Goal: Information Seeking & Learning: Learn about a topic

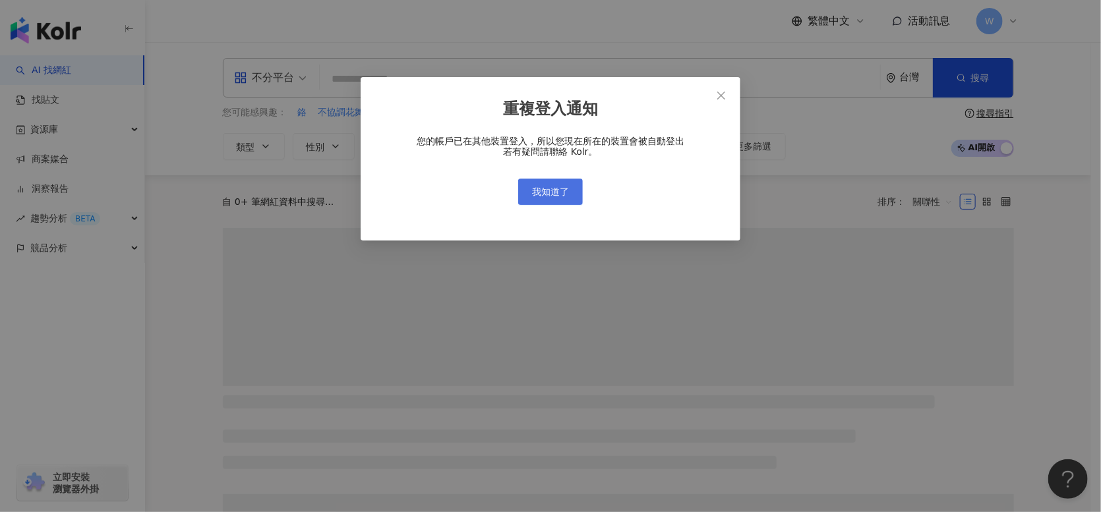
click at [552, 193] on span "我知道了" at bounding box center [550, 192] width 37 height 11
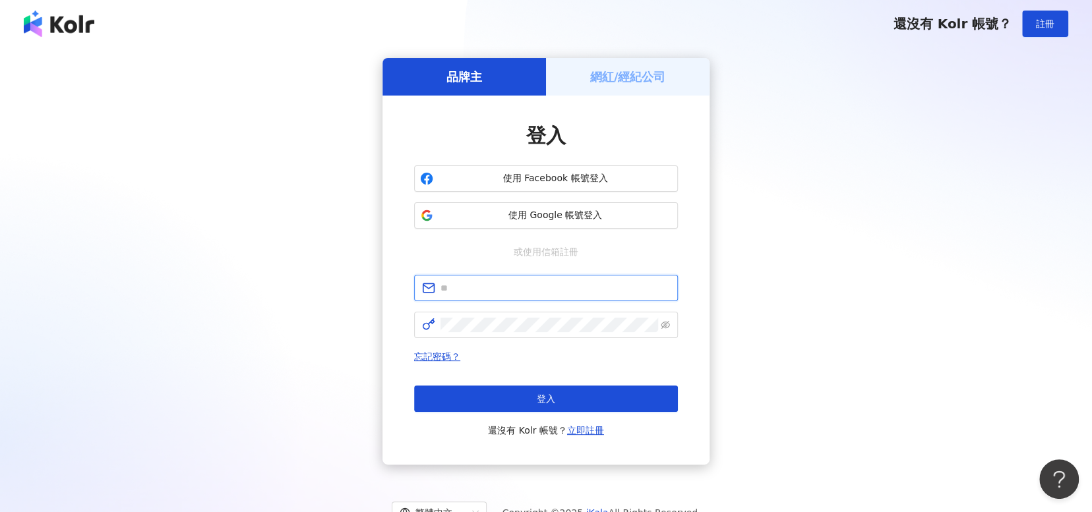
click at [574, 285] on input "text" at bounding box center [554, 288] width 229 height 15
type input "**********"
click button "登入" at bounding box center [546, 399] width 264 height 26
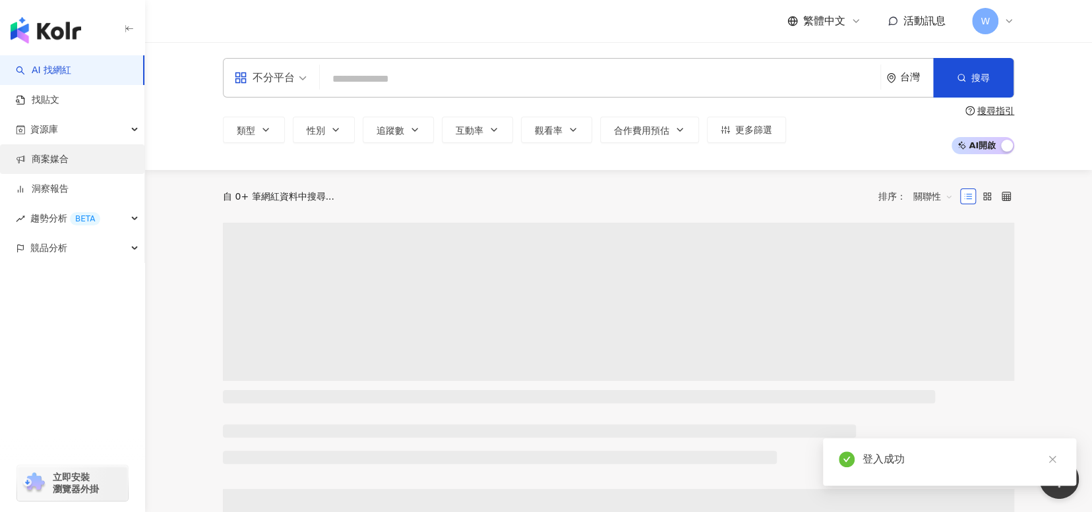
click at [69, 160] on link "商案媒合" at bounding box center [42, 159] width 53 height 13
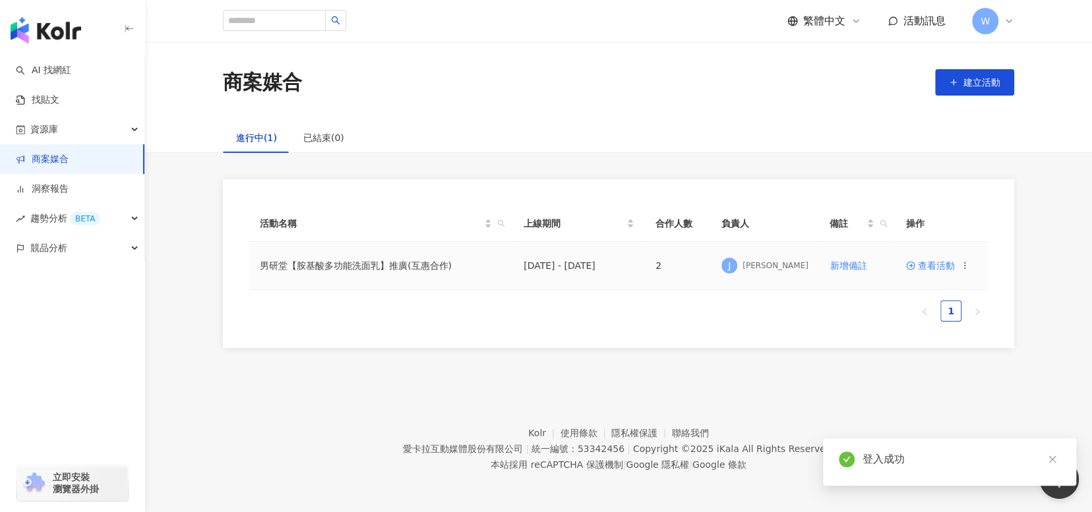
click at [422, 268] on td "男研堂【胺基酸多功能洗面乳】推廣(互惠合作)" at bounding box center [381, 266] width 264 height 48
click at [940, 270] on span "查看活動" at bounding box center [930, 265] width 49 height 9
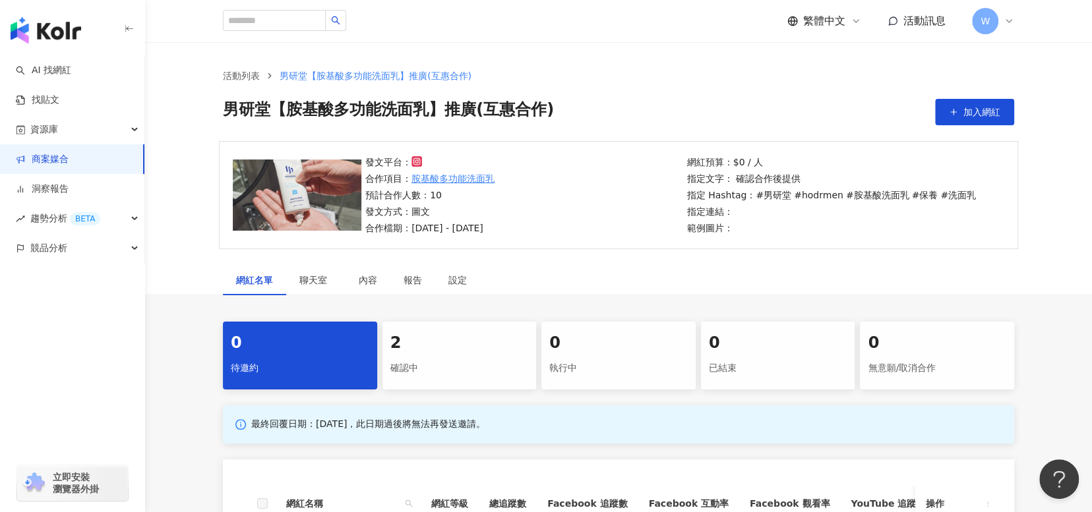
click at [487, 346] on div "2" at bounding box center [459, 343] width 138 height 22
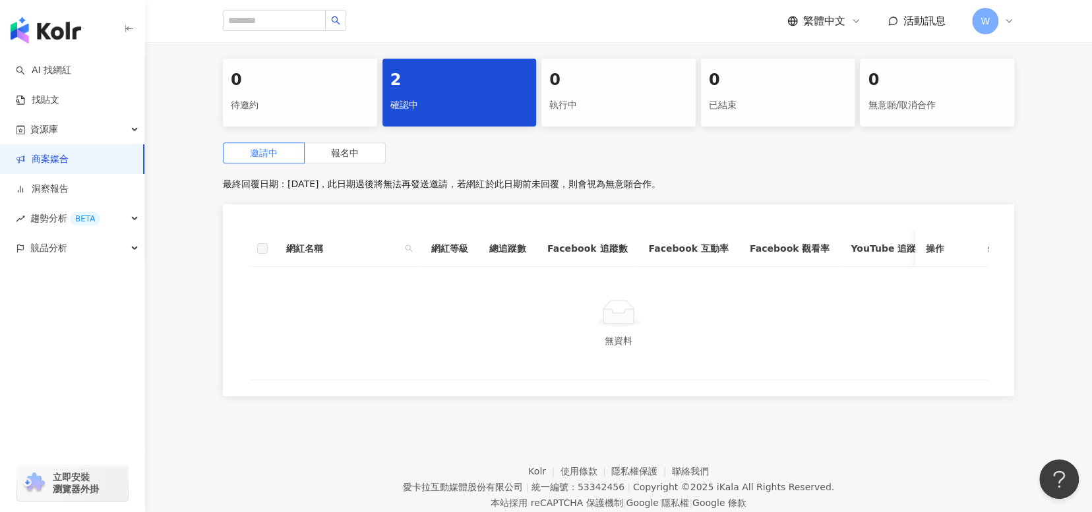
scroll to position [264, 0]
click at [355, 158] on span "報名中" at bounding box center [345, 152] width 28 height 11
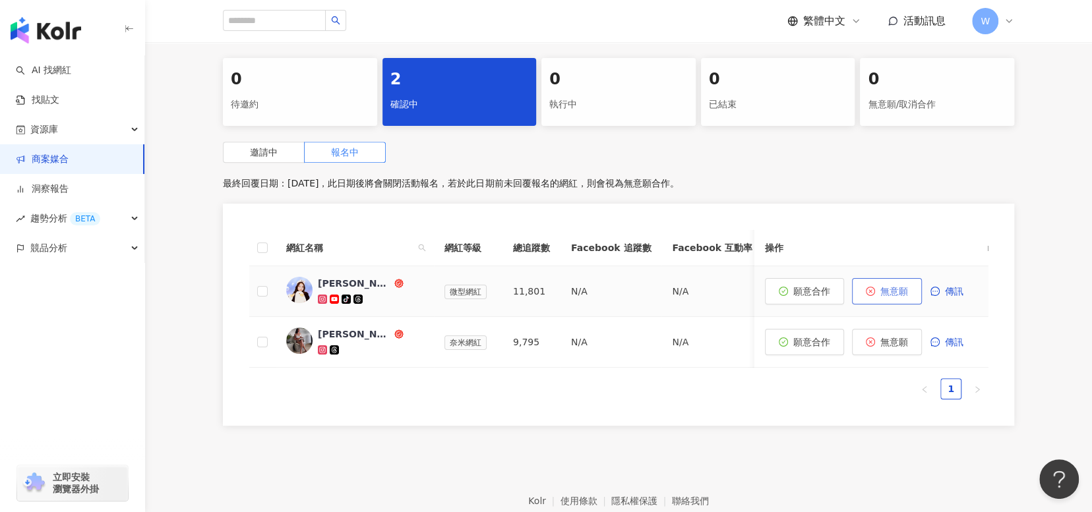
click at [897, 292] on span "無意願" at bounding box center [894, 291] width 28 height 11
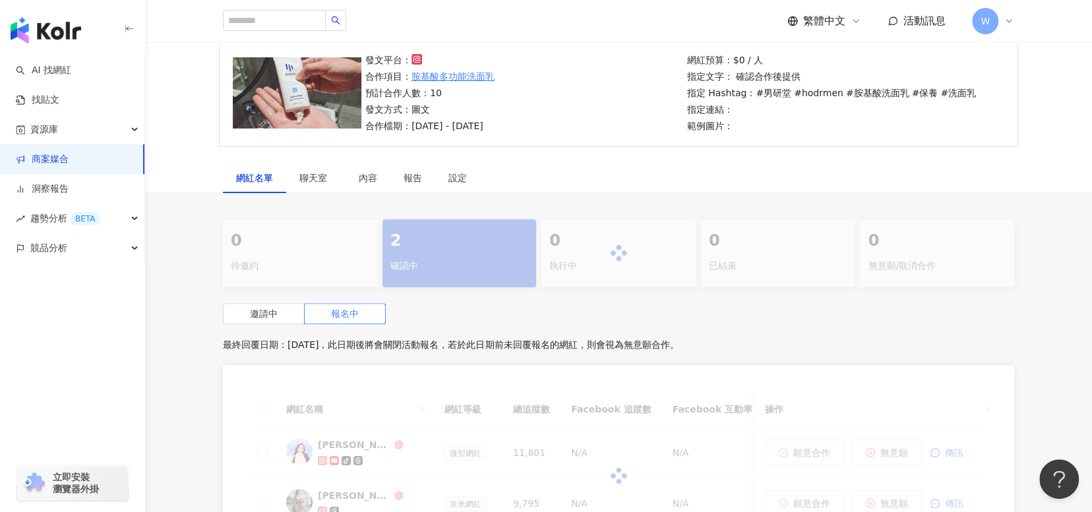
scroll to position [264, 0]
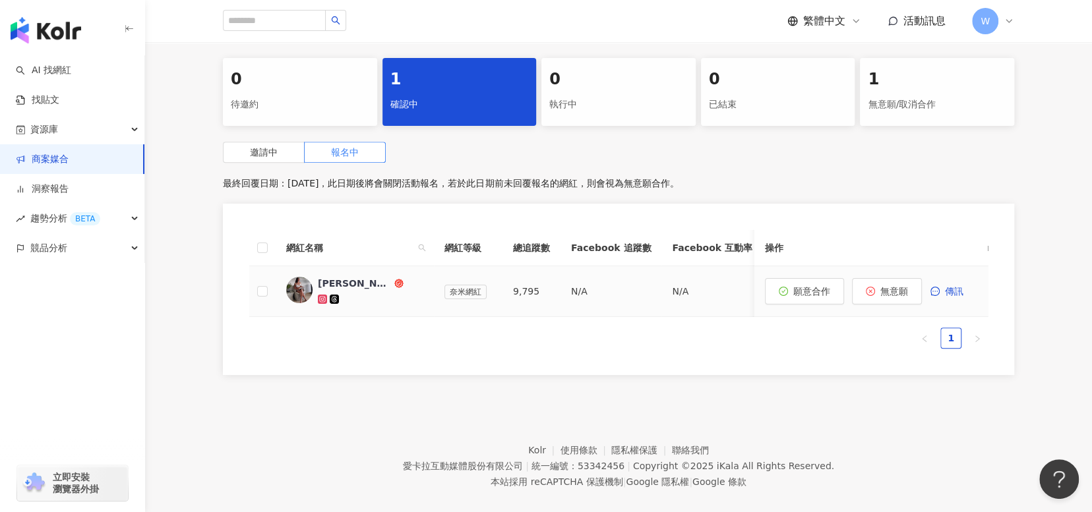
click at [897, 293] on span "無意願" at bounding box center [894, 291] width 28 height 11
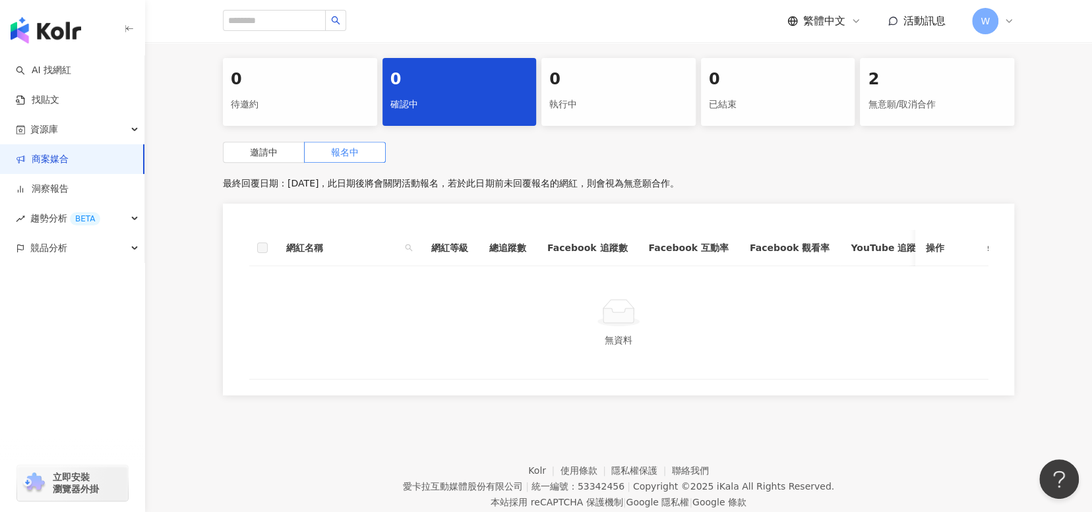
scroll to position [0, 0]
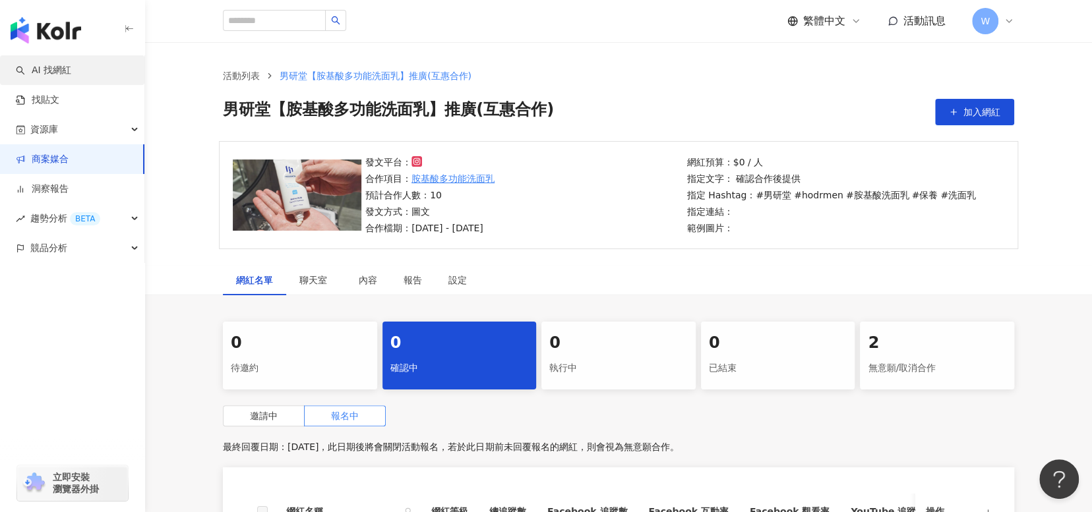
click at [57, 77] on link "AI 找網紅" at bounding box center [43, 70] width 55 height 13
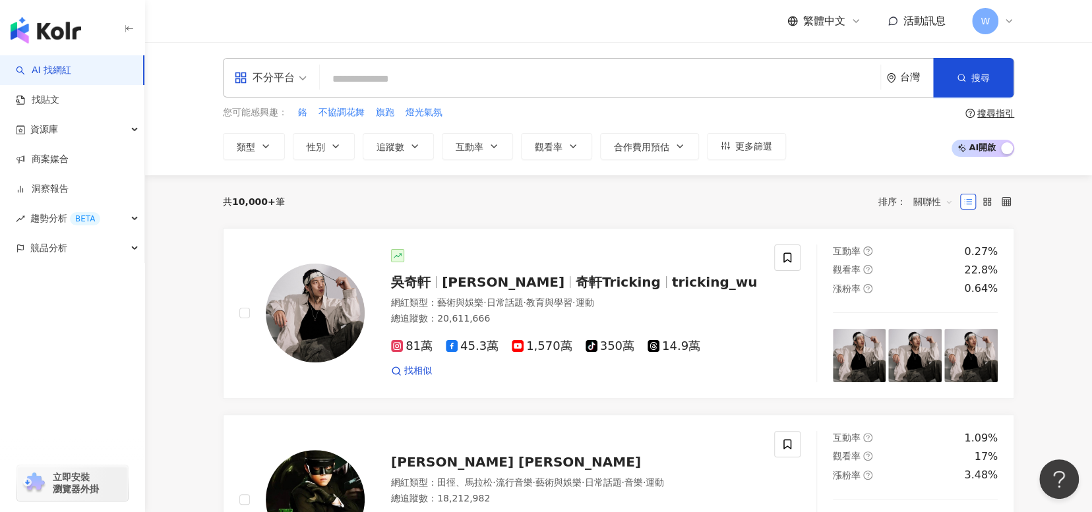
click at [607, 220] on div "共 10,000+ 筆 排序： 關聯性" at bounding box center [618, 201] width 791 height 53
click at [1006, 18] on icon at bounding box center [1008, 21] width 11 height 11
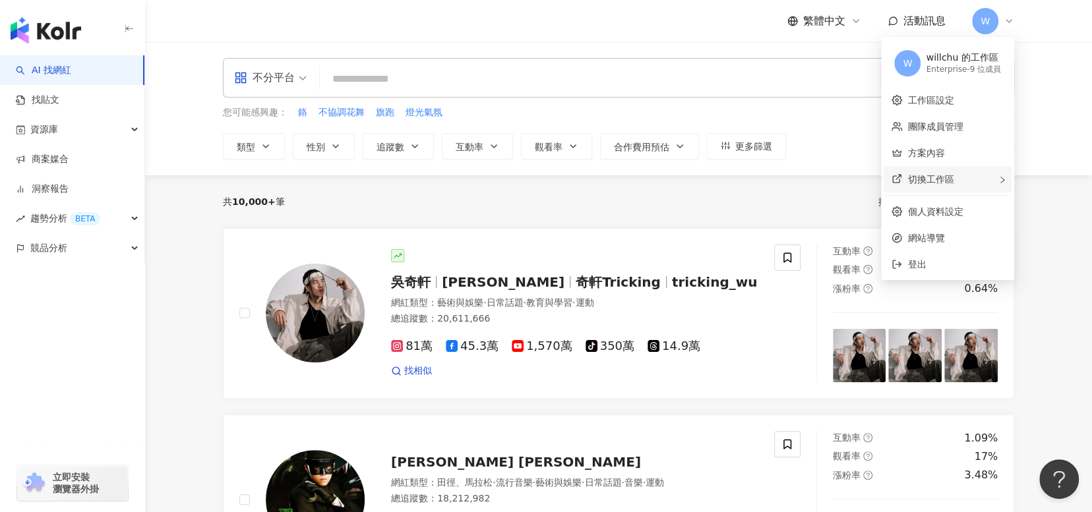
click at [980, 177] on div "切換工作區" at bounding box center [947, 179] width 128 height 26
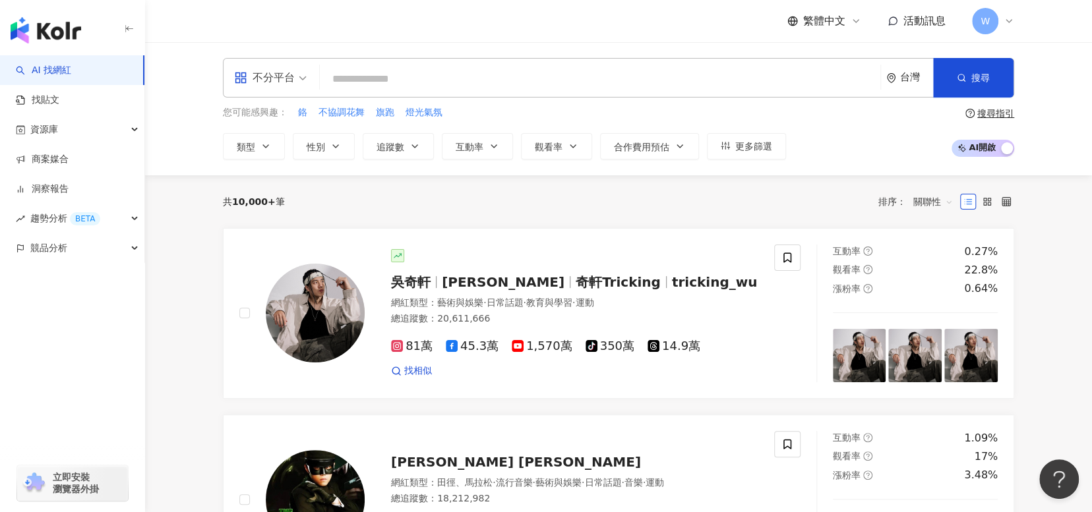
click at [391, 71] on input "search" at bounding box center [600, 79] width 550 height 25
click at [276, 150] on button "類型" at bounding box center [254, 146] width 62 height 26
click at [318, 142] on span "性別" at bounding box center [316, 147] width 18 height 11
click at [326, 252] on span "男" at bounding box center [326, 252] width 20 height 15
click at [334, 193] on span "不限" at bounding box center [330, 196] width 29 height 15
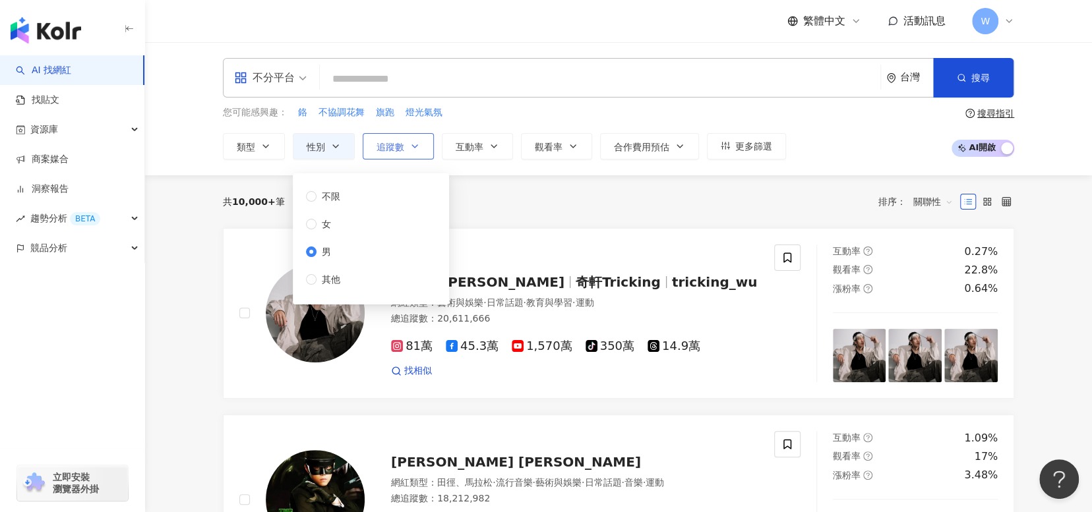
click at [388, 153] on button "追蹤數" at bounding box center [398, 146] width 71 height 26
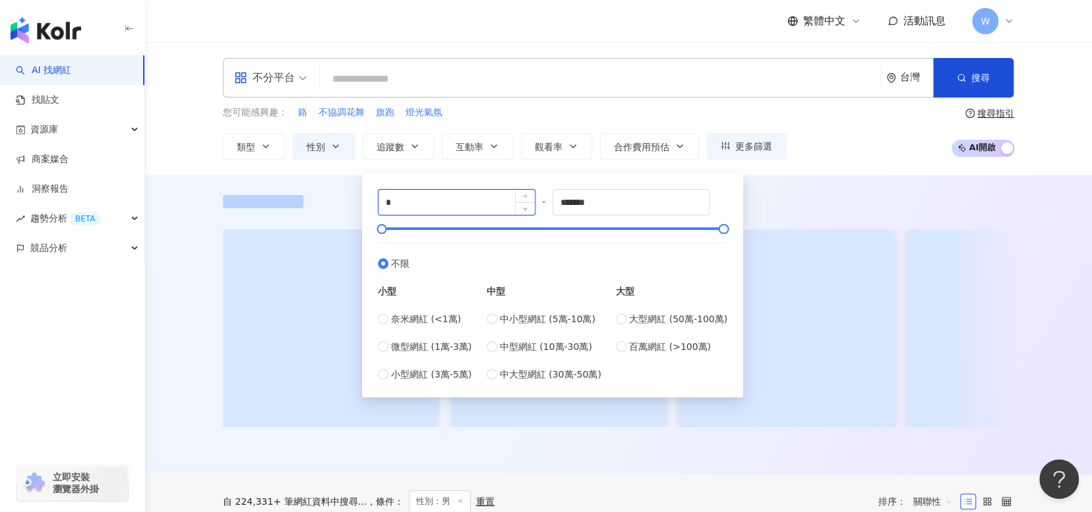
click at [464, 204] on input "*" at bounding box center [456, 202] width 156 height 25
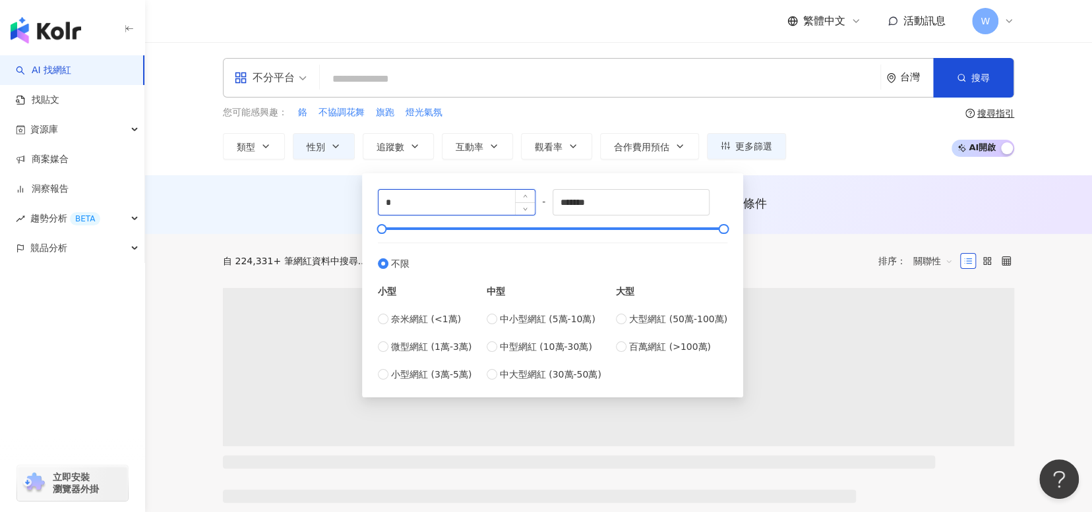
drag, startPoint x: 464, startPoint y: 204, endPoint x: 410, endPoint y: 204, distance: 54.1
click at [411, 204] on input "*" at bounding box center [456, 202] width 156 height 25
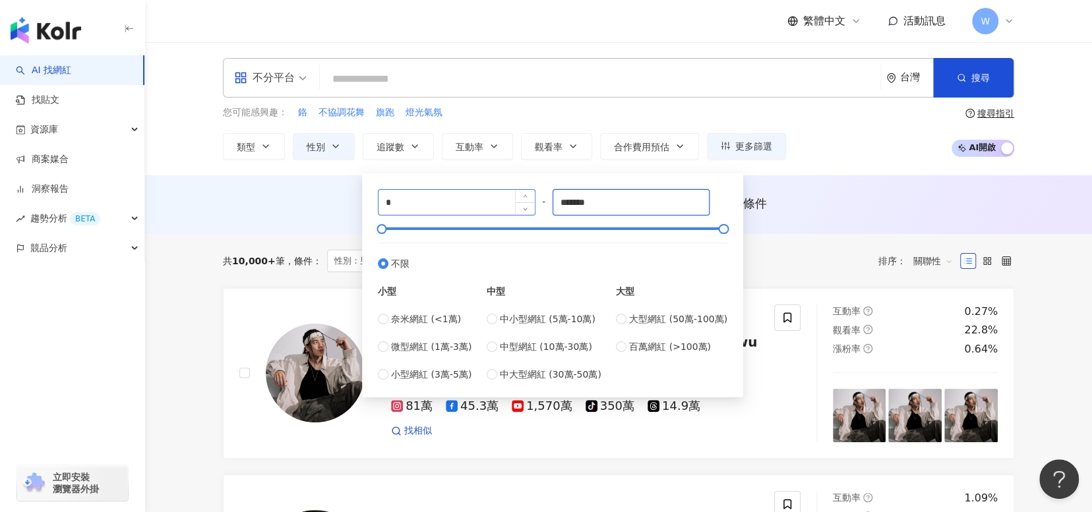
drag, startPoint x: 647, startPoint y: 204, endPoint x: 467, endPoint y: 204, distance: 180.6
click at [467, 204] on div "* - ******* 不限 小型 奈米網紅 (<1萬) 微型網紅 (1萬-3萬) 小型網紅 (3萬-5萬) 中型 中小型網紅 (5萬-10萬) 中型網紅 (…" at bounding box center [552, 285] width 349 height 193
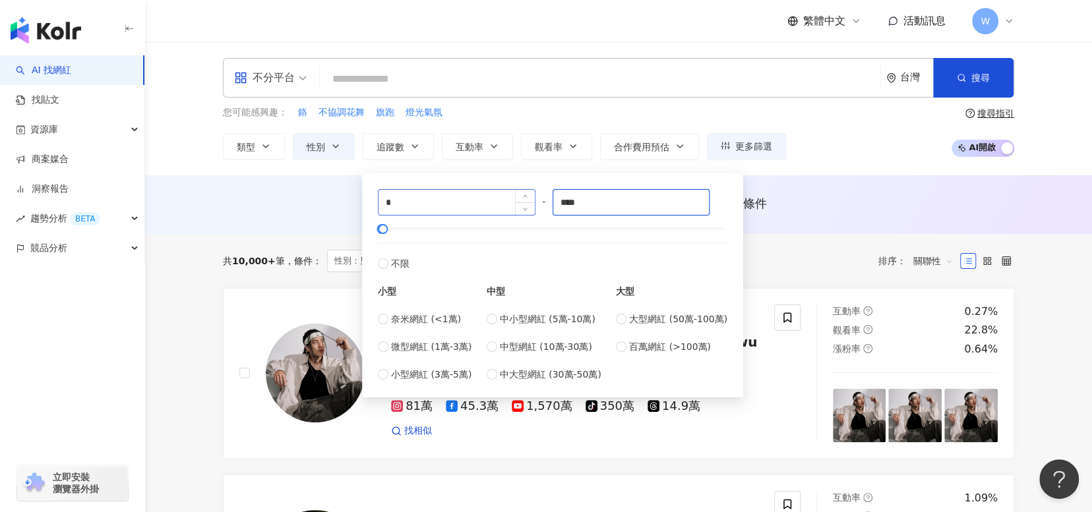
type input "****"
drag, startPoint x: 439, startPoint y: 203, endPoint x: 234, endPoint y: 202, distance: 205.0
type input "****"
drag, startPoint x: 632, startPoint y: 202, endPoint x: 541, endPoint y: 197, distance: 91.1
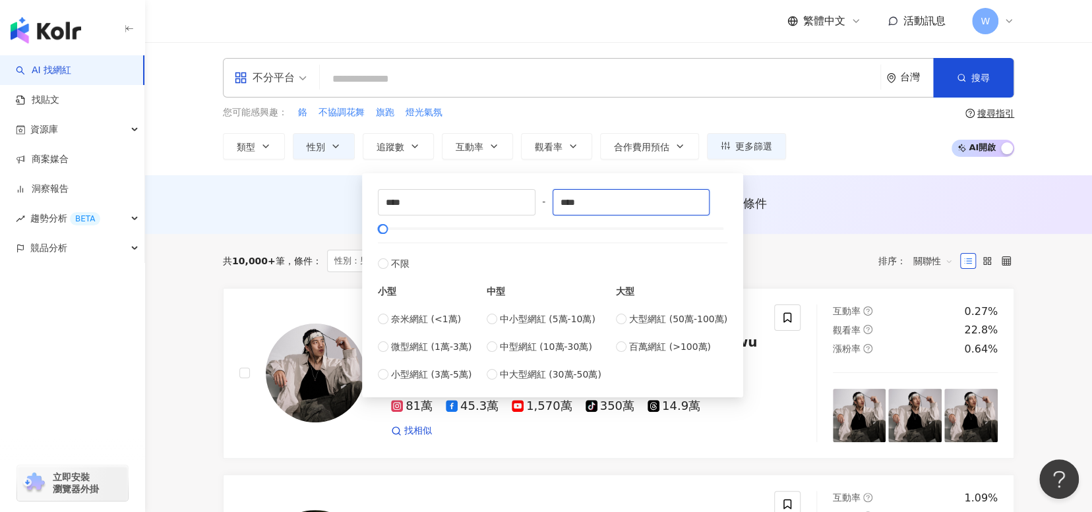
click at [541, 197] on div "**** - **** 不限 小型 奈米網紅 (<1萬) 微型網紅 (1萬-3萬) 小型網紅 (3萬-5萬) 中型 中小型網紅 (5萬-10萬) 中型網紅 (…" at bounding box center [552, 285] width 349 height 193
type input "*****"
click at [803, 208] on div "AI 推薦 ： 無結果，請嘗試搜尋其他語言關鍵字或條件" at bounding box center [618, 203] width 791 height 16
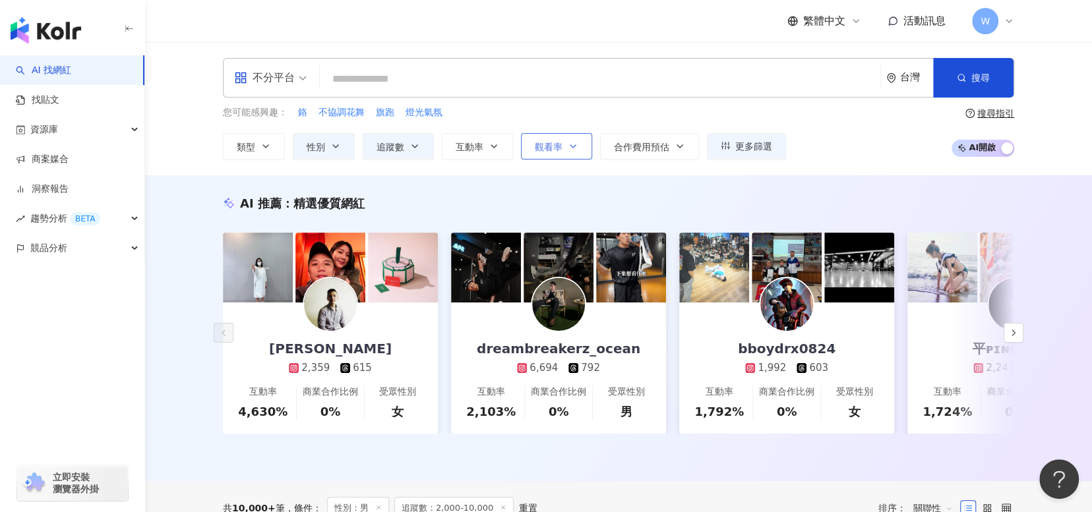
click at [564, 155] on button "觀看率" at bounding box center [556, 146] width 71 height 26
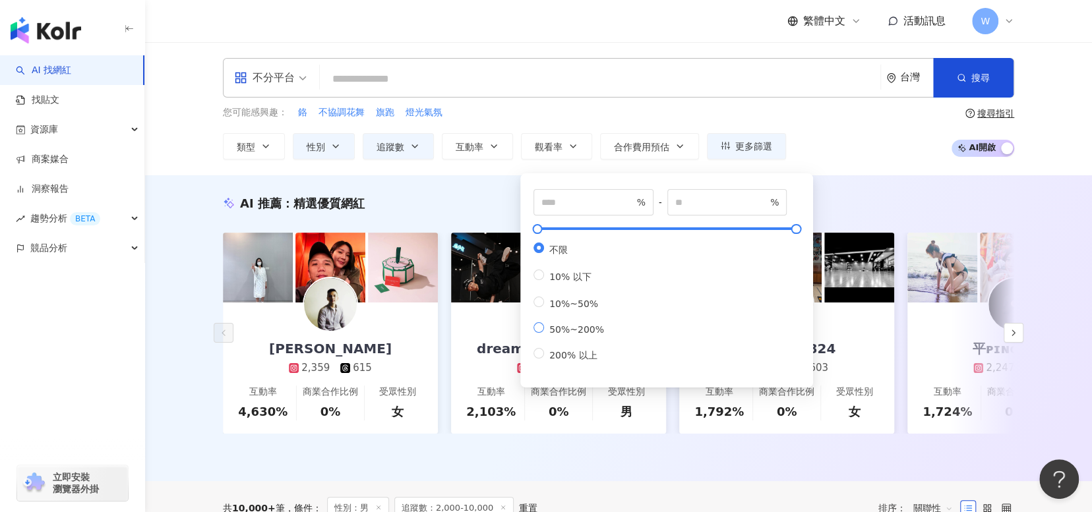
click at [560, 335] on span "50%~200%" at bounding box center [576, 329] width 65 height 11
type input "**"
drag, startPoint x: 548, startPoint y: 226, endPoint x: 566, endPoint y: 227, distance: 17.8
click at [564, 227] on div at bounding box center [559, 228] width 7 height 7
type input "**"
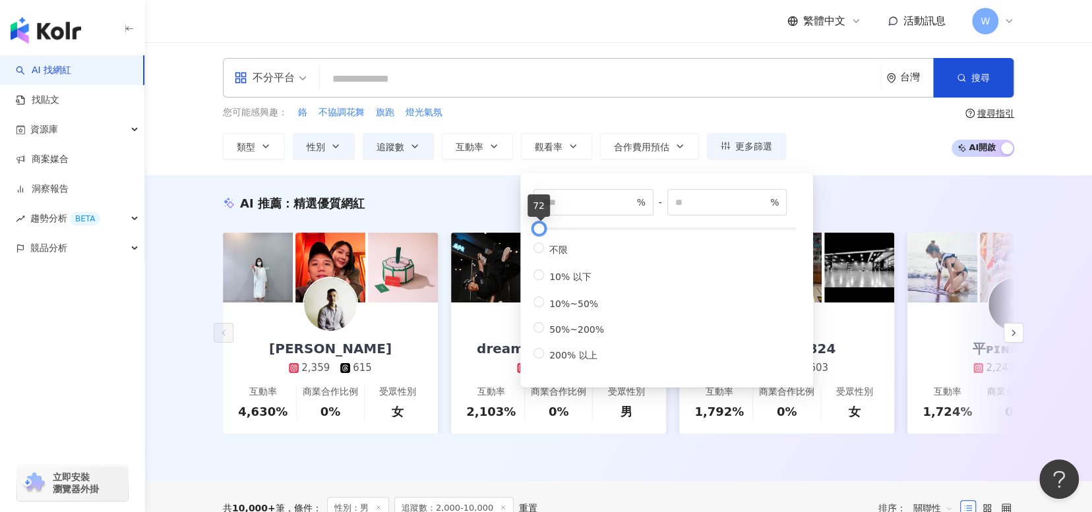
type input "**"
drag, startPoint x: 557, startPoint y: 228, endPoint x: 539, endPoint y: 228, distance: 18.5
click at [539, 228] on div at bounding box center [538, 228] width 7 height 7
type input "***"
drag, startPoint x: 535, startPoint y: 233, endPoint x: 549, endPoint y: 233, distance: 14.5
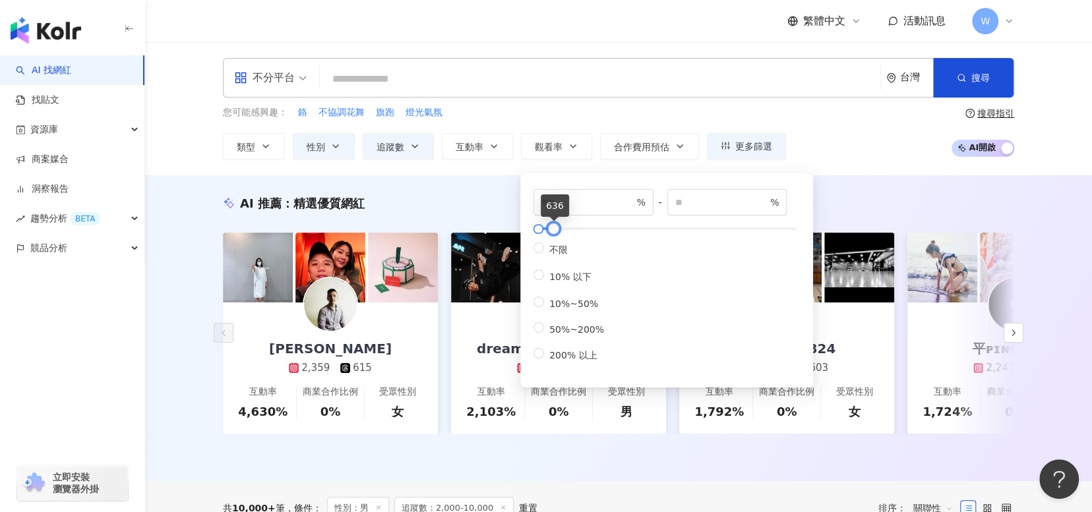
click at [550, 233] on div at bounding box center [553, 228] width 7 height 7
type input "***"
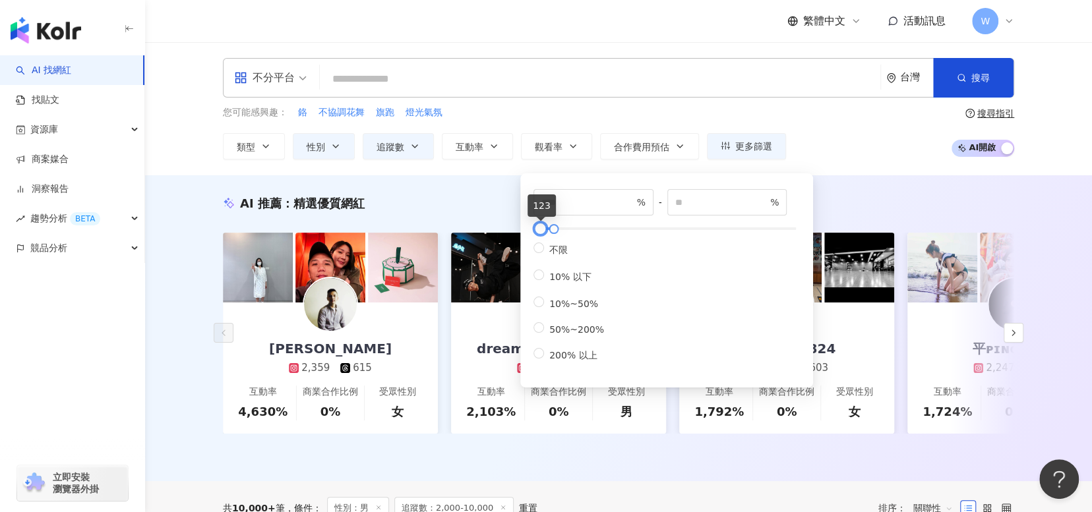
type input "**"
click at [537, 233] on div at bounding box center [538, 228] width 7 height 7
type input "***"
click at [552, 231] on div at bounding box center [550, 228] width 7 height 7
type input "**"
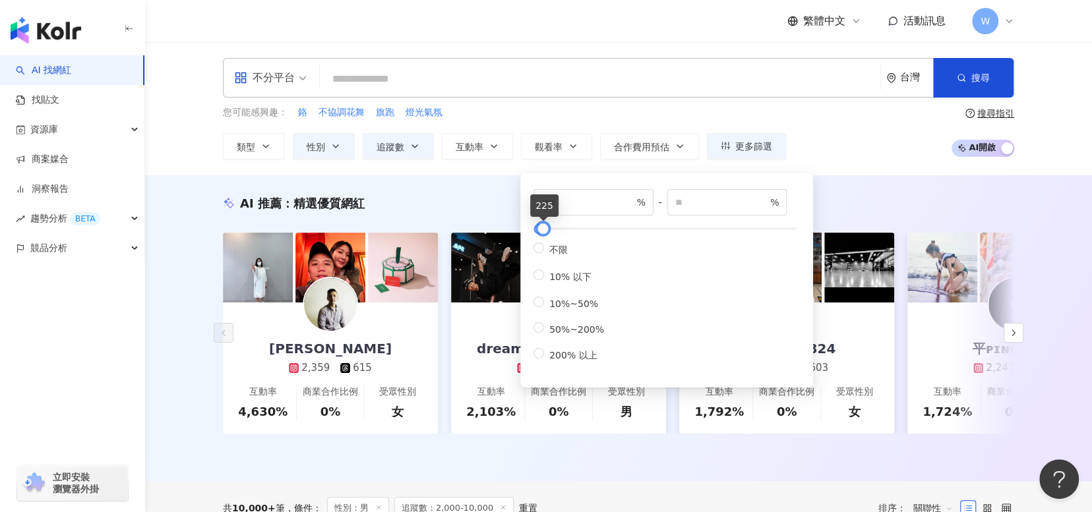
type input "***"
click at [542, 233] on div at bounding box center [545, 228] width 7 height 7
type input "***"
click at [538, 231] on div at bounding box center [540, 228] width 7 height 7
click at [677, 305] on div "不限 10% 以下 10%~50% 50%~200% 200% 以上" at bounding box center [666, 303] width 266 height 120
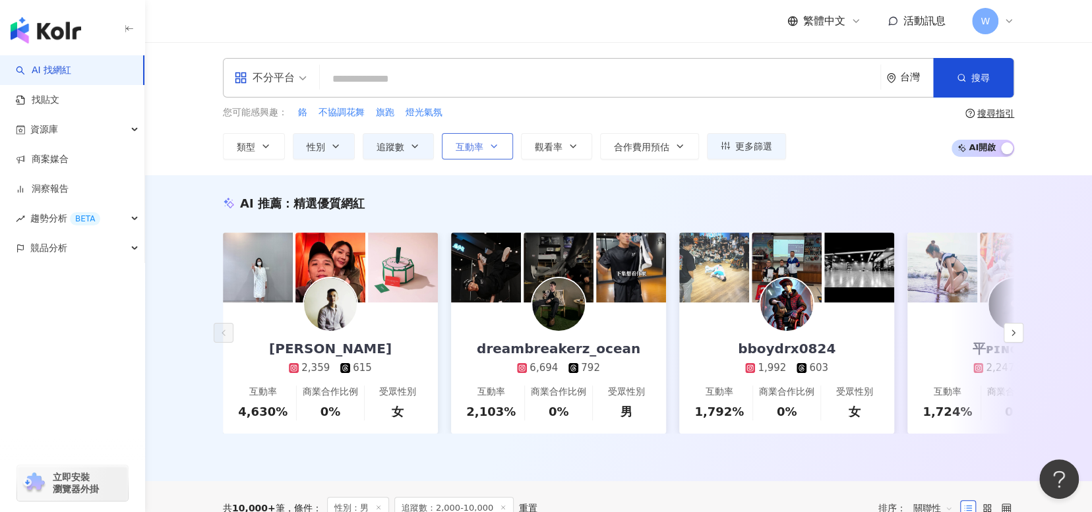
click at [481, 152] on span "互動率" at bounding box center [470, 147] width 28 height 11
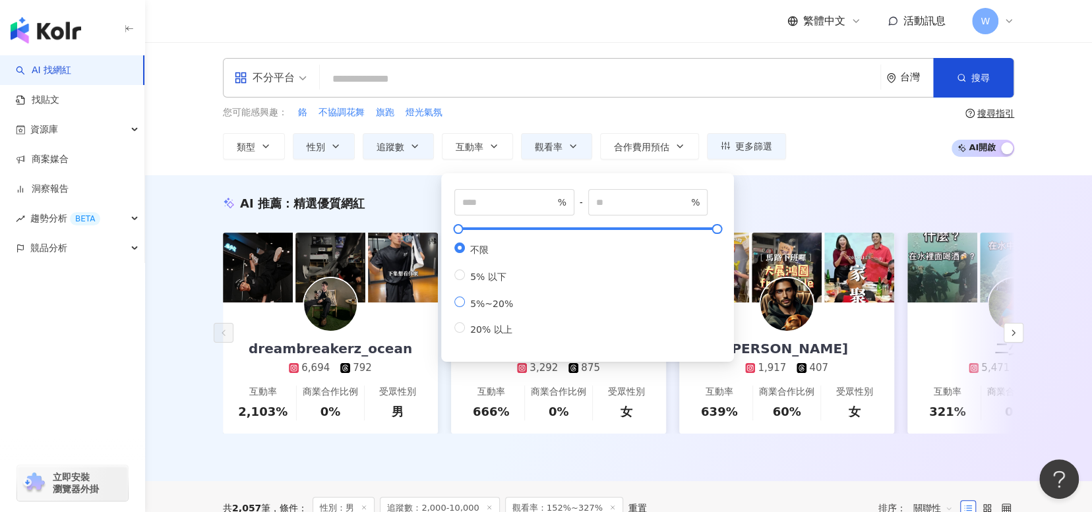
click at [487, 309] on span "5%~20%" at bounding box center [491, 304] width 53 height 11
type input "*"
type input "**"
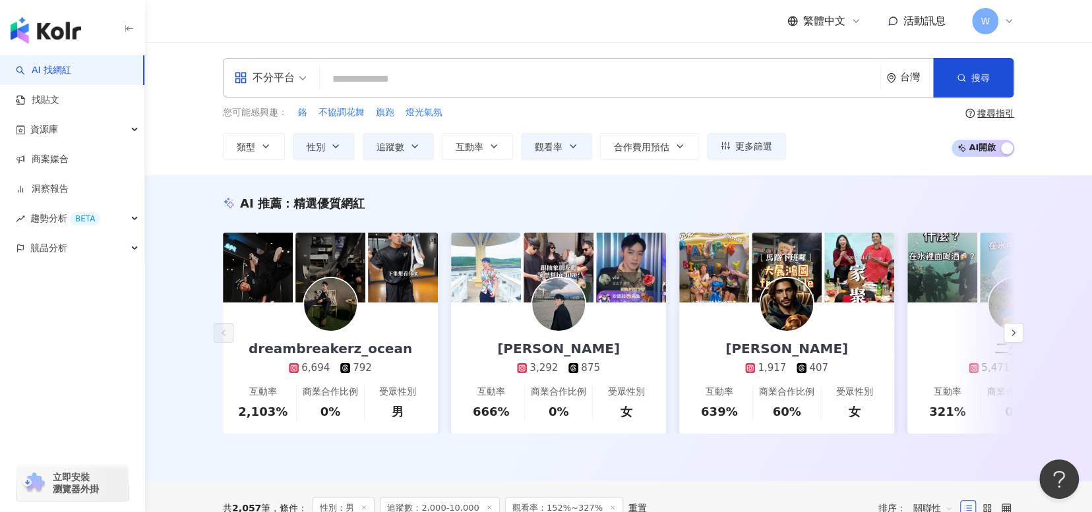
click at [804, 127] on div "您可能感興趣： 鉻 不協調花舞 旗跑 燈光氣氛 類型 性別 追蹤數 互動率 觀看率 合作費用預估 更多篩選 不限 女 男 其他 **** - ***** 不限…" at bounding box center [618, 132] width 791 height 54
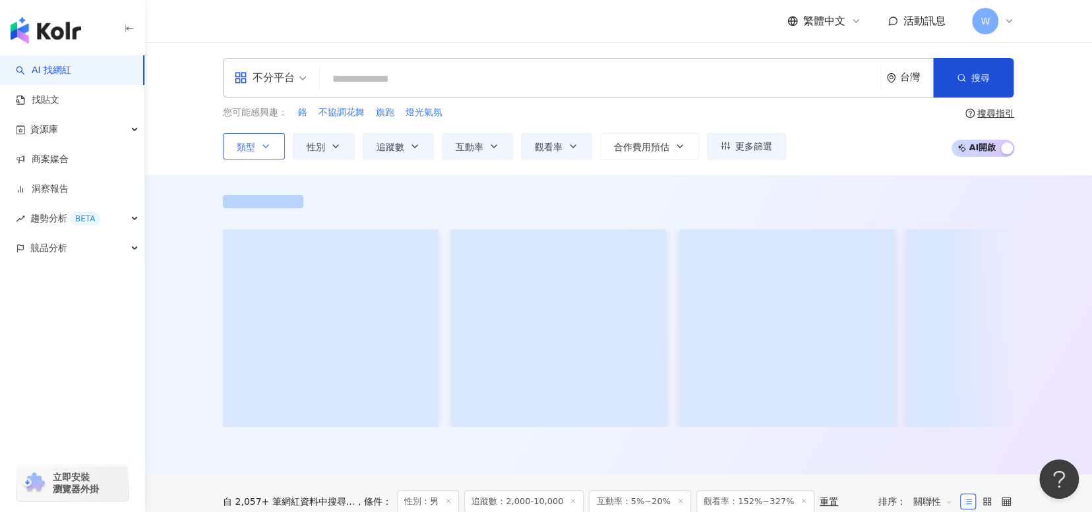
click at [266, 150] on icon "button" at bounding box center [265, 146] width 11 height 11
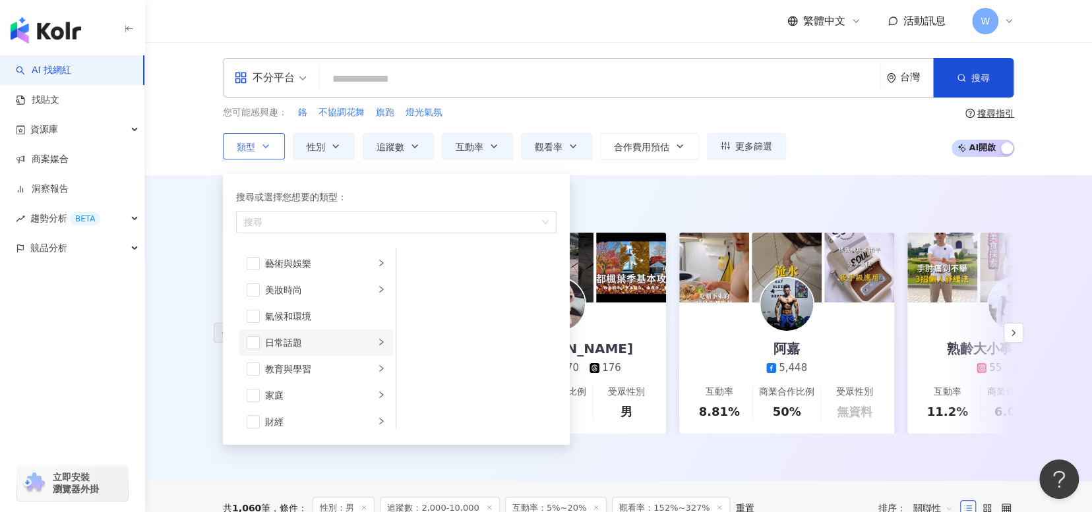
click at [347, 342] on div "日常話題" at bounding box center [319, 343] width 109 height 15
click at [345, 356] on li "教育與學習" at bounding box center [316, 369] width 154 height 26
click at [353, 295] on div "美妝時尚" at bounding box center [319, 290] width 109 height 15
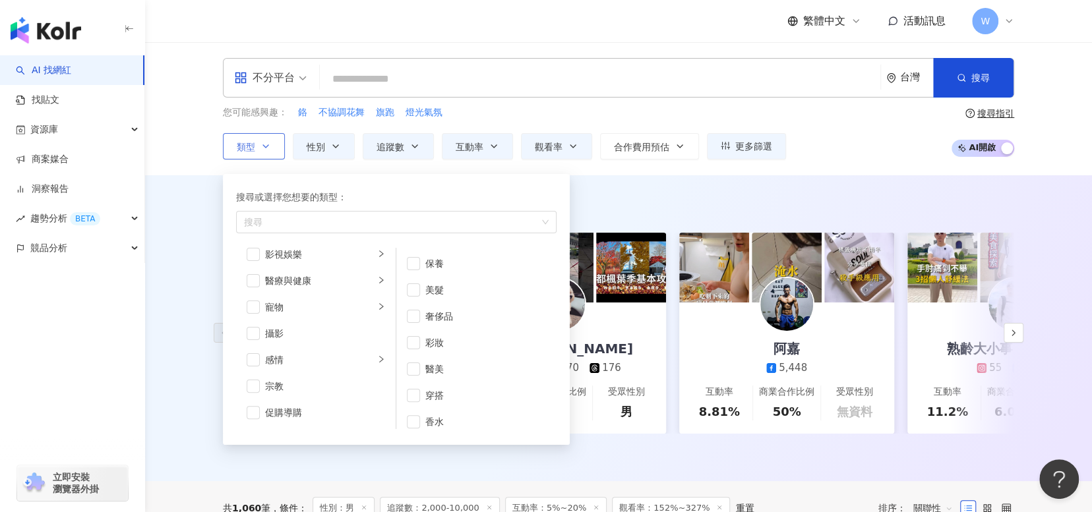
scroll to position [330, 0]
click at [347, 324] on div "攝影" at bounding box center [325, 329] width 120 height 15
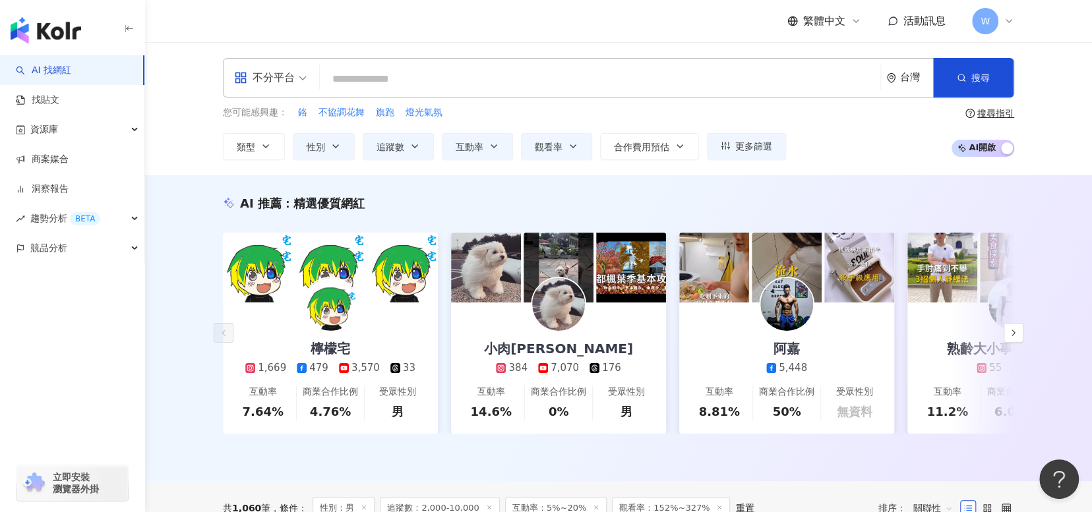
click at [835, 121] on div "您可能感興趣： 鉻 不協調花舞 旗跑 燈光氣氛 類型 搜尋或選擇您想要的類型： 攝影 藝術與娛樂 美妝時尚 氣候和環境 日常話題 教育與學習 家庭 財經 美食…" at bounding box center [618, 132] width 791 height 54
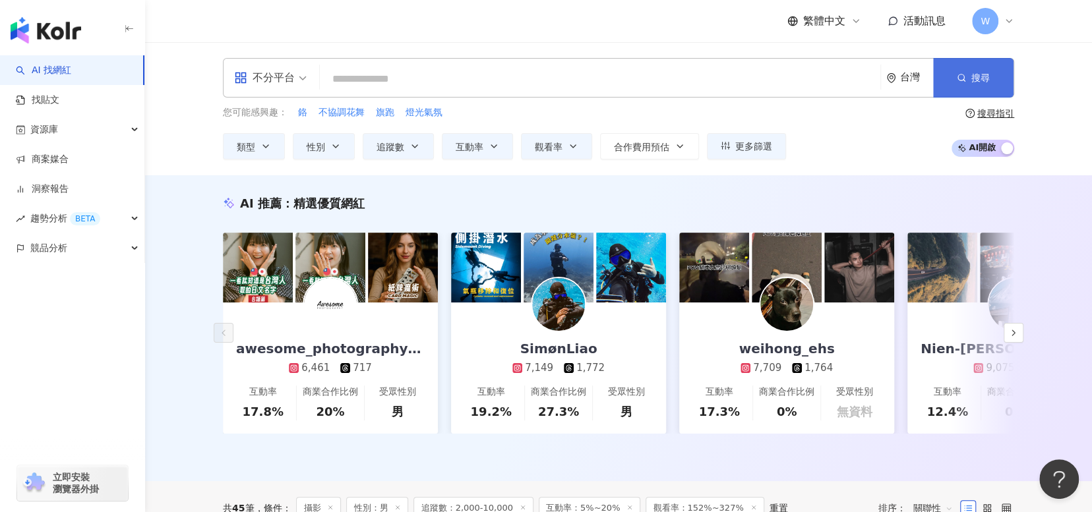
click at [982, 87] on button "搜尋" at bounding box center [973, 78] width 80 height 40
click at [400, 158] on button "追蹤數" at bounding box center [398, 146] width 71 height 26
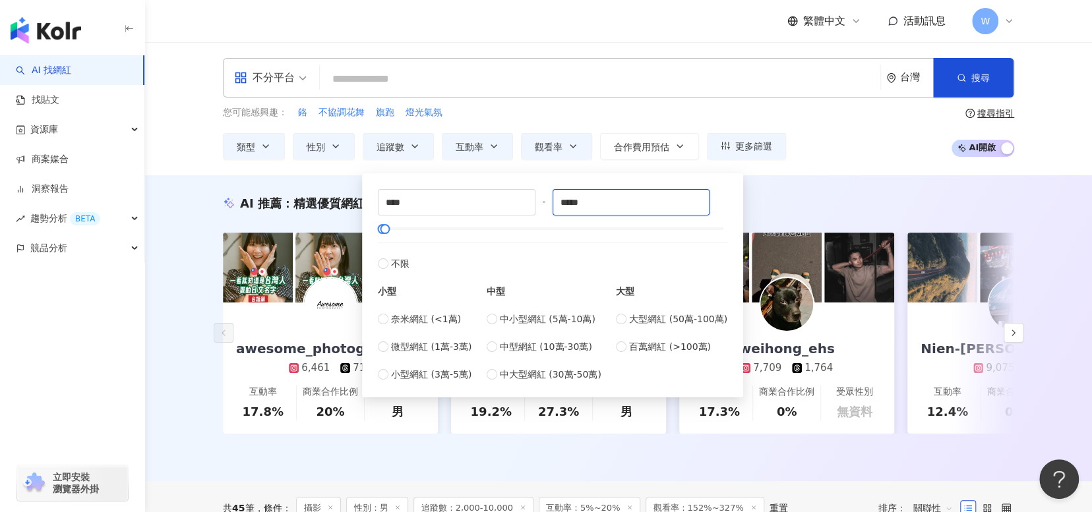
drag, startPoint x: 597, startPoint y: 208, endPoint x: 552, endPoint y: 206, distance: 45.5
click at [554, 206] on div "**** - ***** 不限 小型 奈米網紅 (<1萬) 微型網紅 (1萬-3萬) 小型網紅 (3萬-5萬) 中型 中小型網紅 (5萬-10萬) 中型網紅 …" at bounding box center [552, 285] width 349 height 193
type input "****"
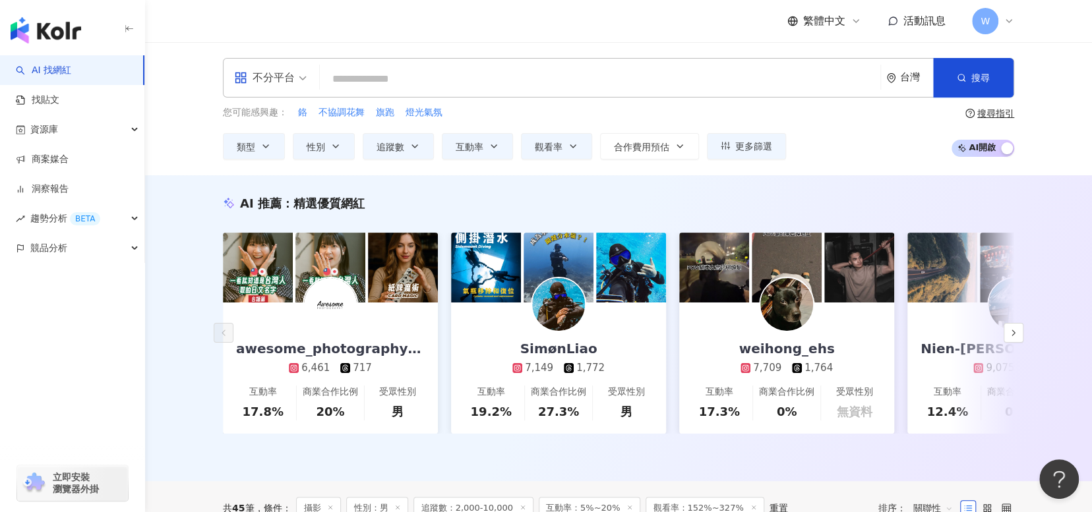
click at [851, 193] on div "AI 推薦 ： 精選優質網紅 awesome_photography_tw 6,461 717 互動率 17.8% 商業合作比例 20% 受眾性別 男 Sim…" at bounding box center [618, 328] width 947 height 306
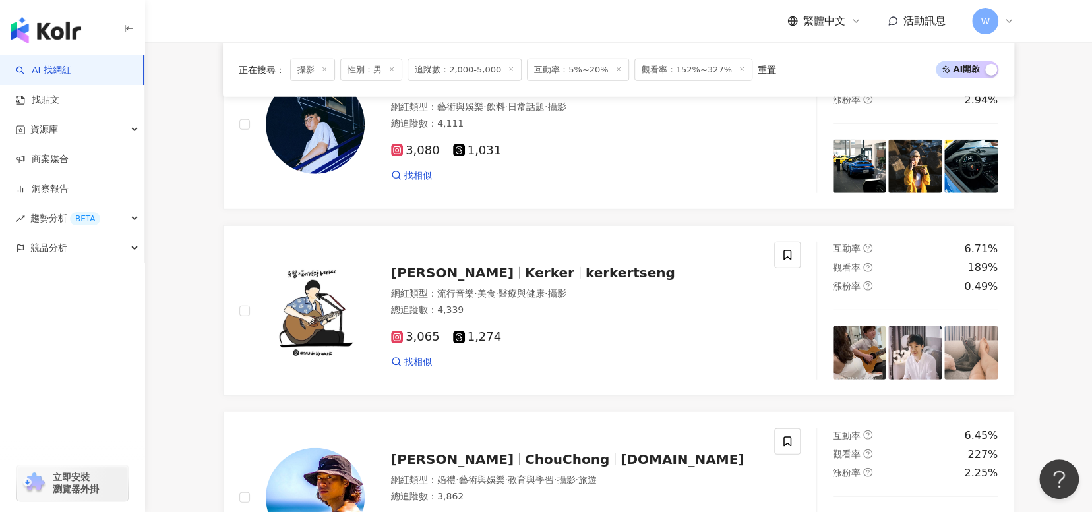
scroll to position [2439, 0]
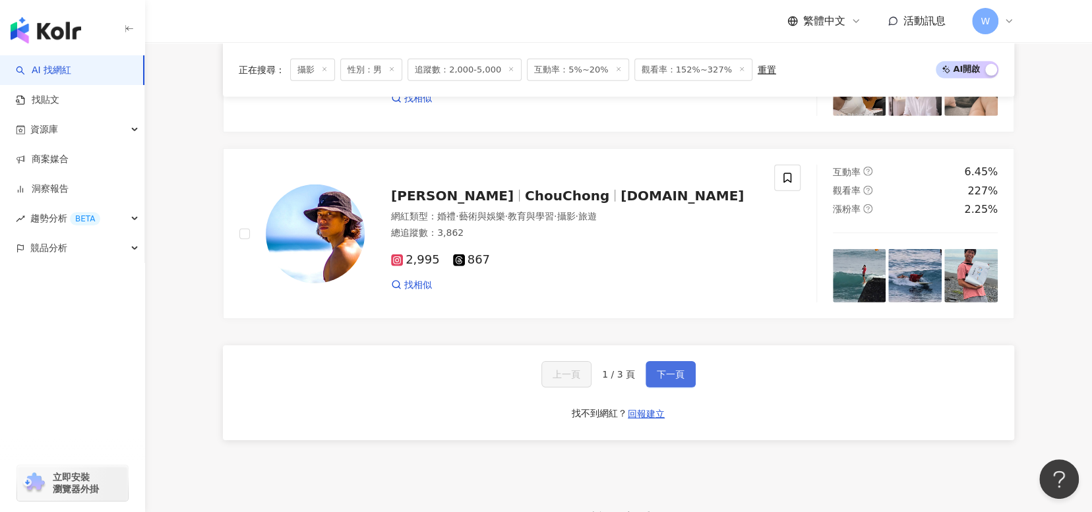
click at [661, 369] on button "下一頁" at bounding box center [670, 374] width 50 height 26
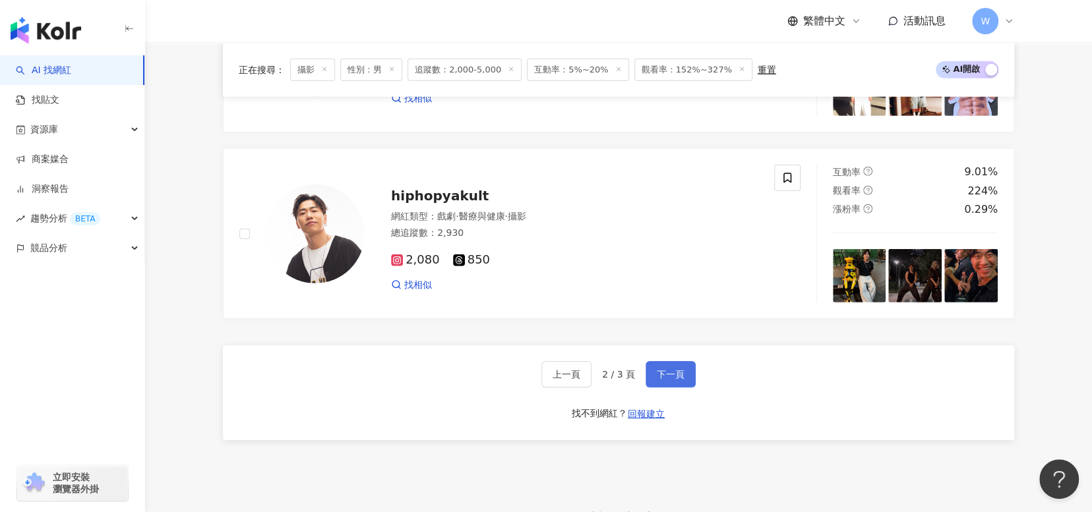
click at [679, 377] on span "下一頁" at bounding box center [671, 374] width 28 height 11
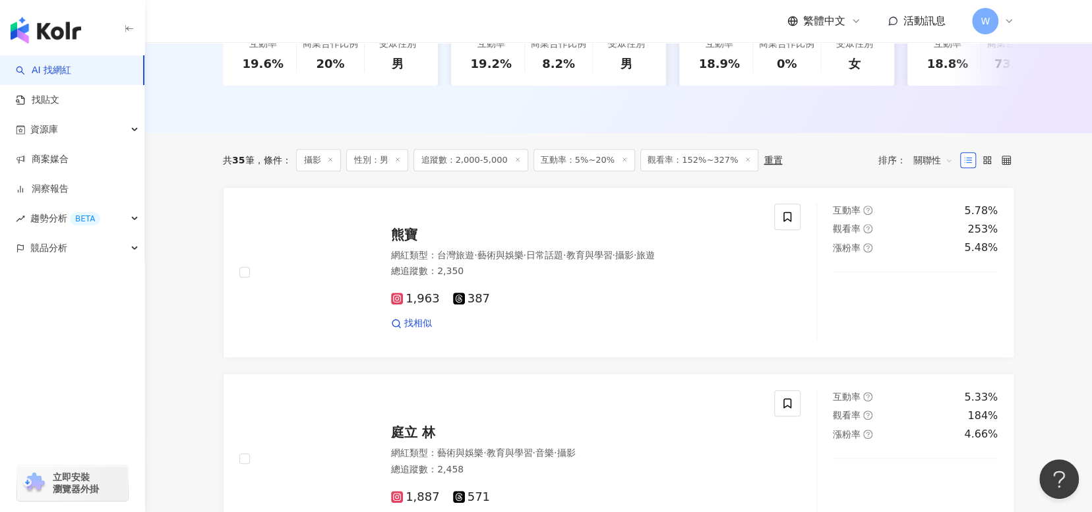
scroll to position [341, 0]
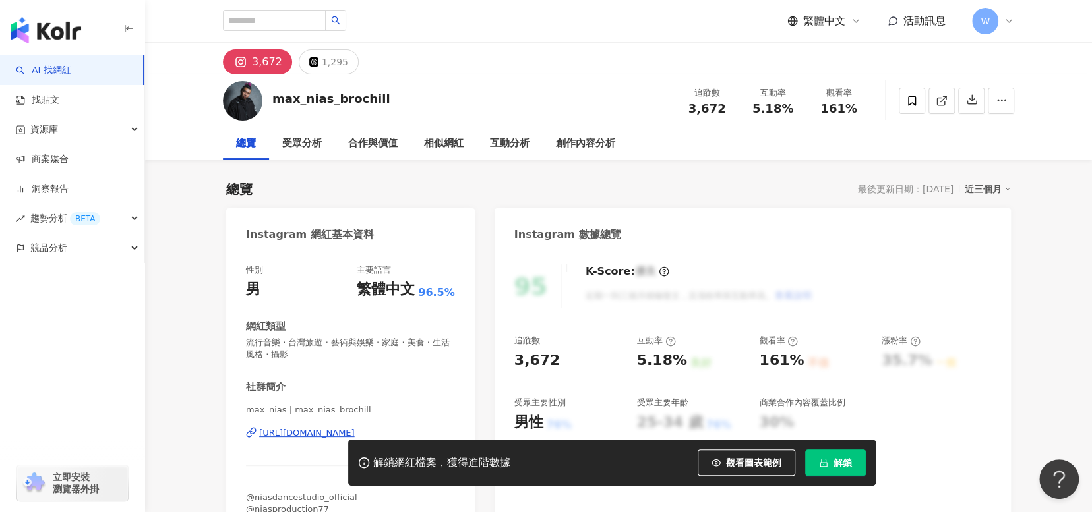
scroll to position [132, 0]
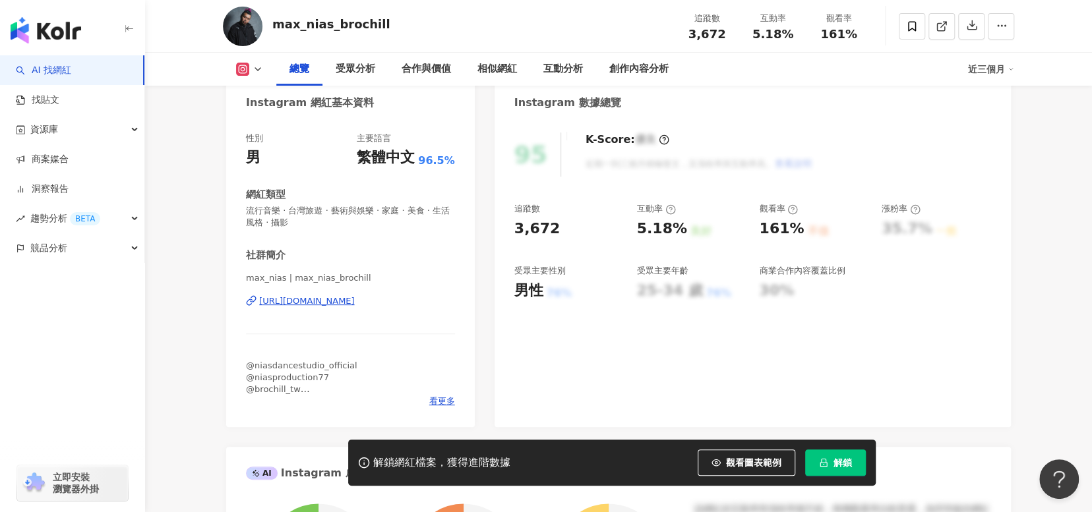
click at [355, 303] on div "https://www.instagram.com/max_nias_brochill/" at bounding box center [307, 301] width 96 height 12
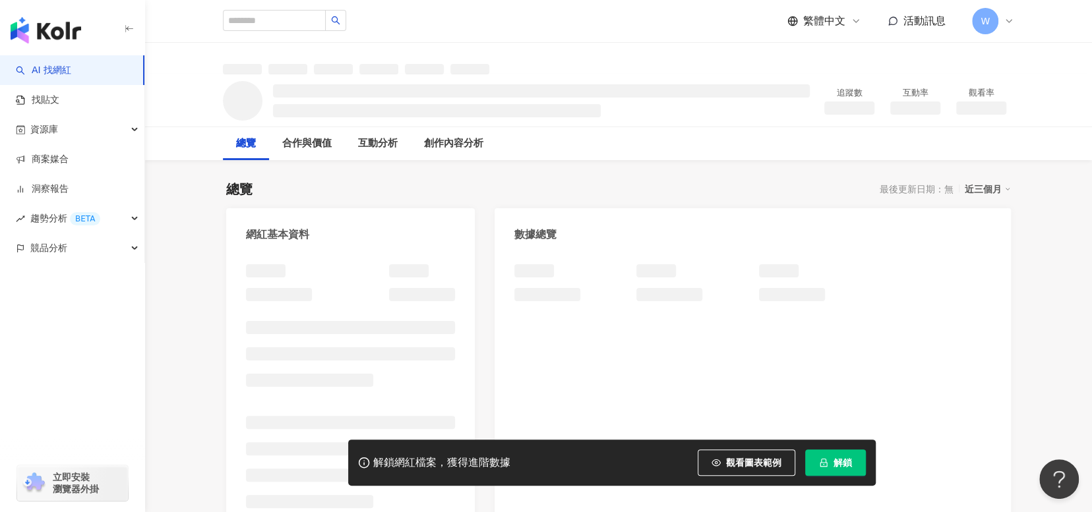
scroll to position [68, 0]
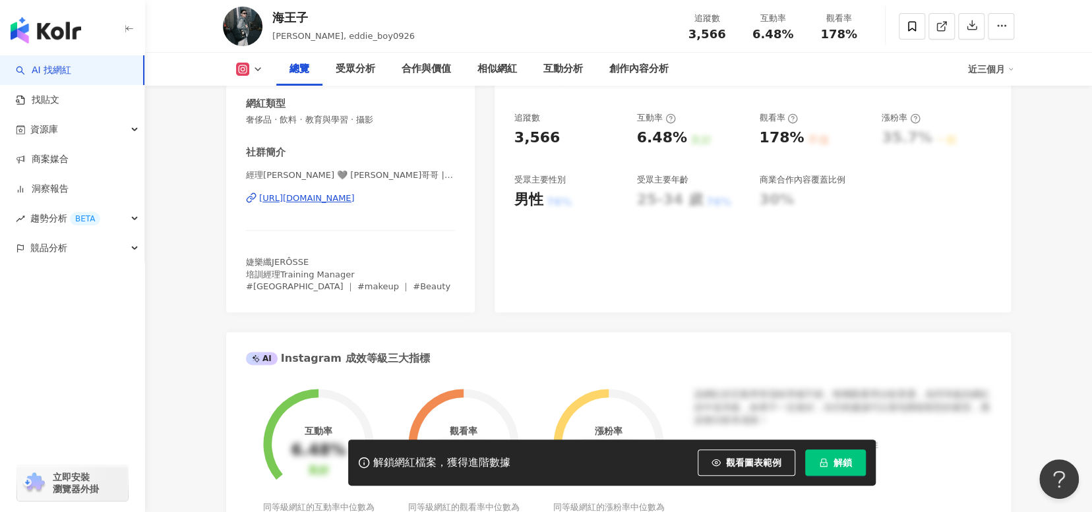
scroll to position [264, 0]
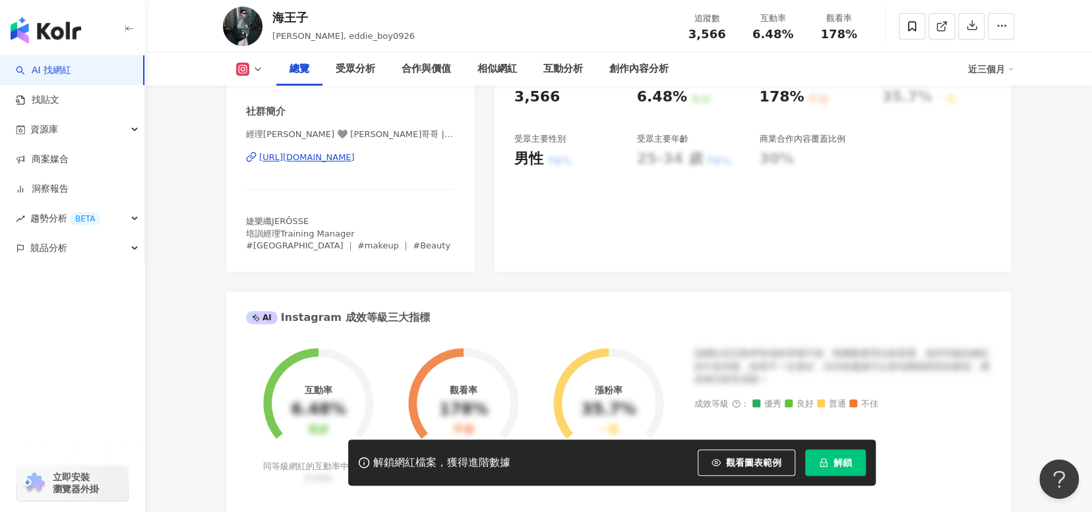
click at [355, 155] on div "https://www.instagram.com/louis_boy0926/" at bounding box center [307, 158] width 96 height 12
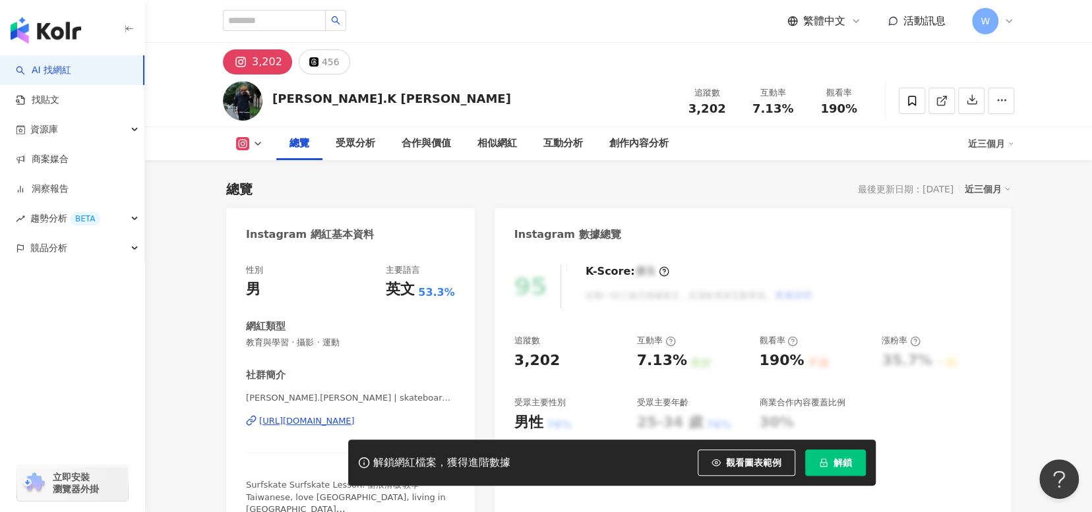
scroll to position [330, 0]
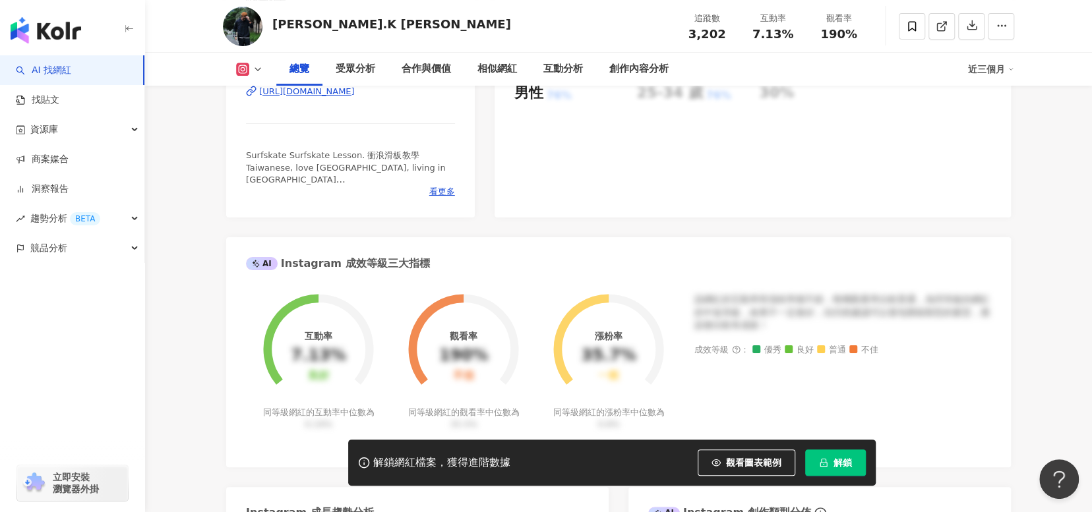
click at [355, 98] on div "https://www.instagram.com/skateboard929se/" at bounding box center [307, 92] width 96 height 12
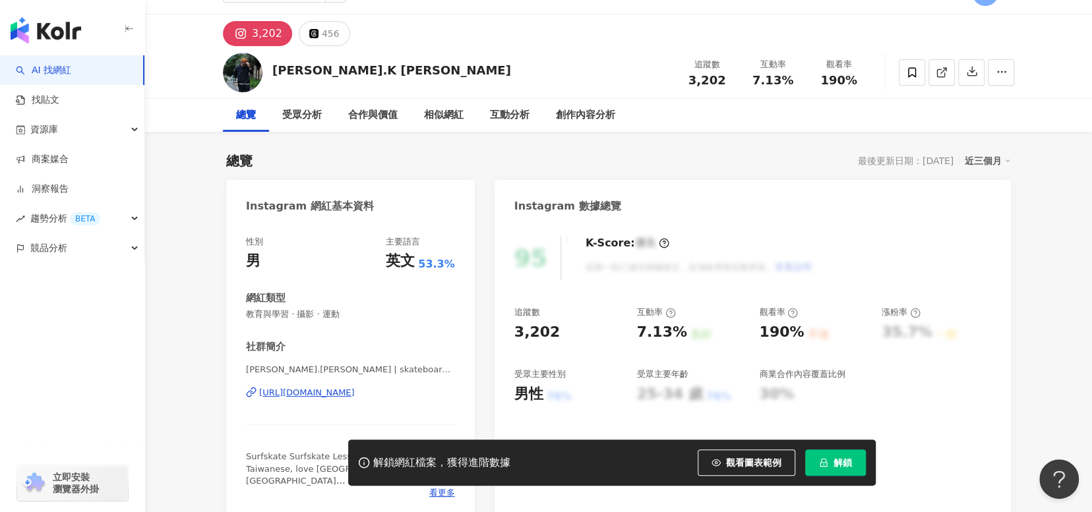
scroll to position [0, 0]
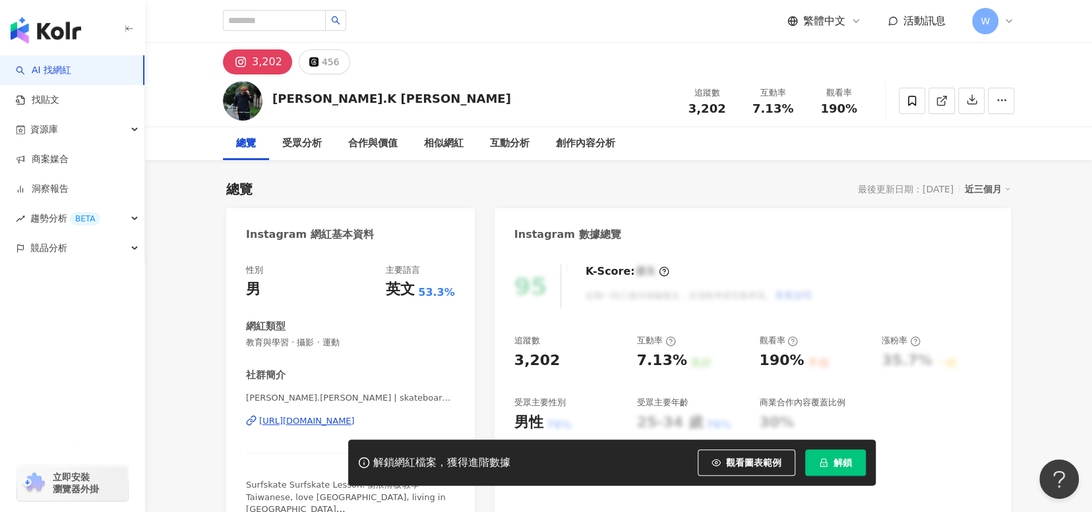
click at [355, 417] on div "https://www.instagram.com/skateboard929se/" at bounding box center [307, 421] width 96 height 12
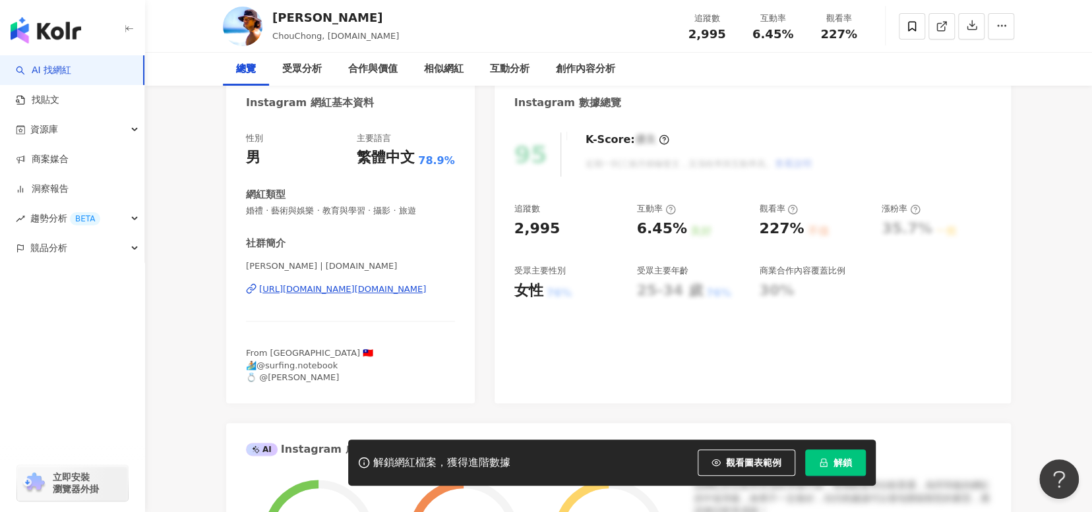
click at [413, 292] on div "[URL][DOMAIN_NAME][DOMAIN_NAME]" at bounding box center [342, 289] width 167 height 12
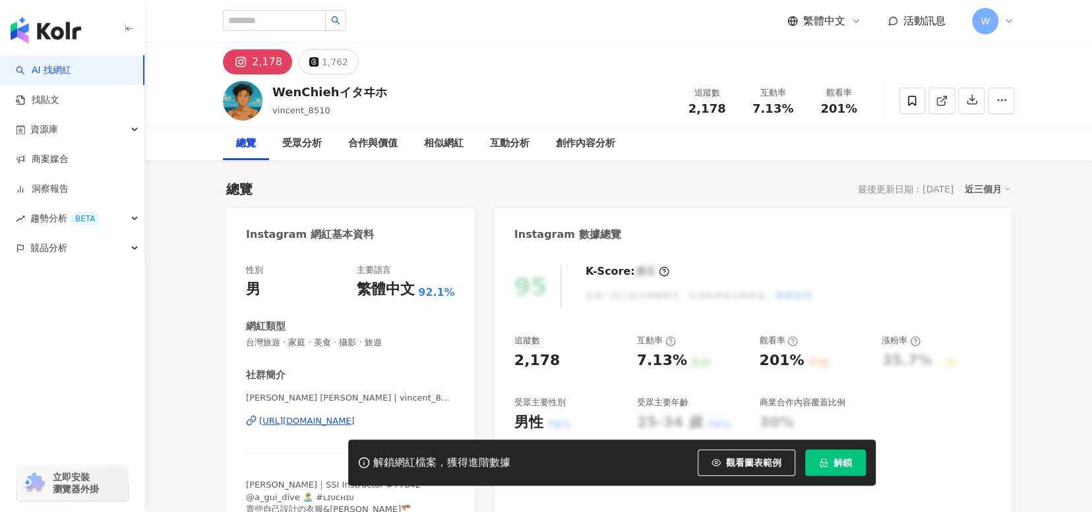
scroll to position [132, 0]
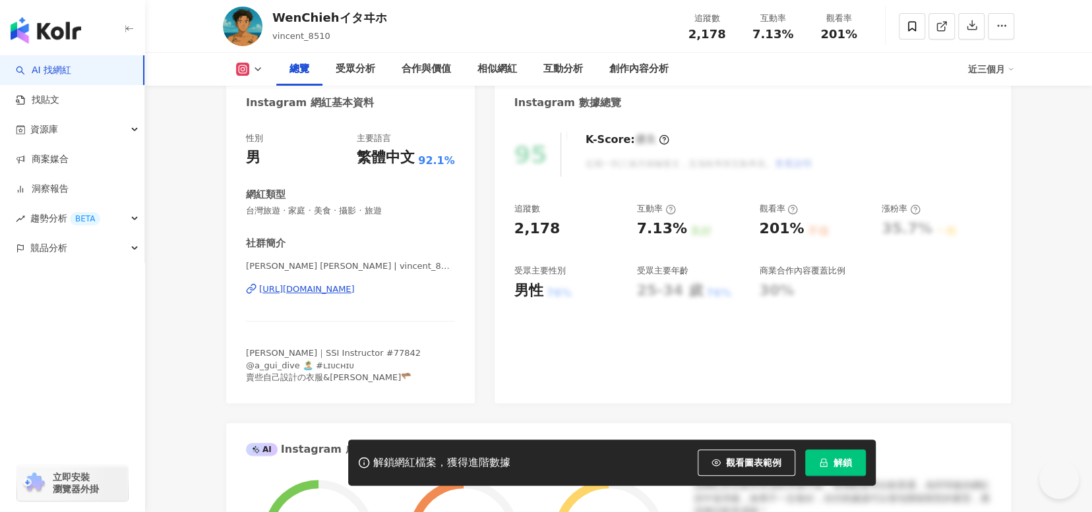
click at [355, 285] on div "[URL][DOMAIN_NAME]" at bounding box center [307, 289] width 96 height 12
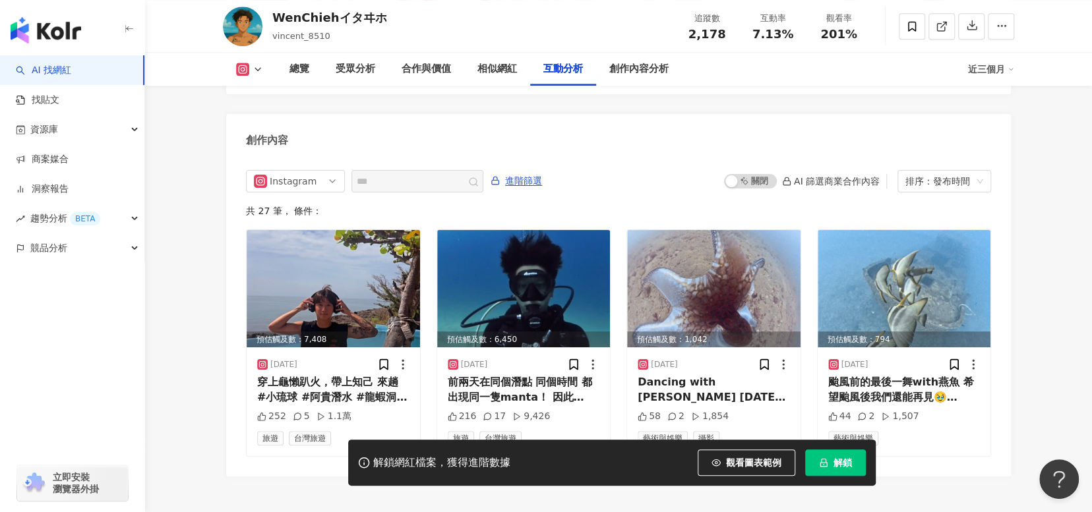
scroll to position [0, 0]
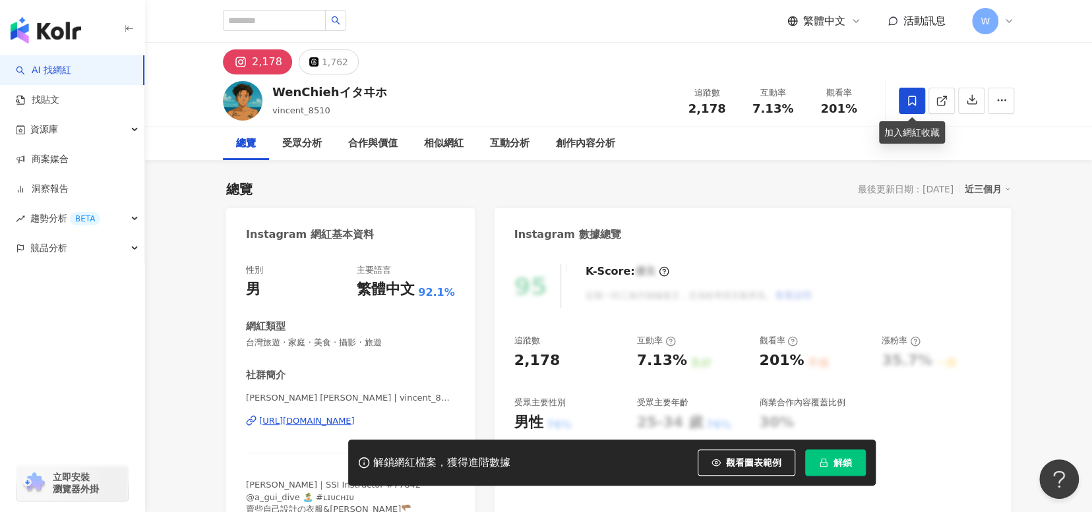
click at [905, 100] on span at bounding box center [912, 101] width 26 height 26
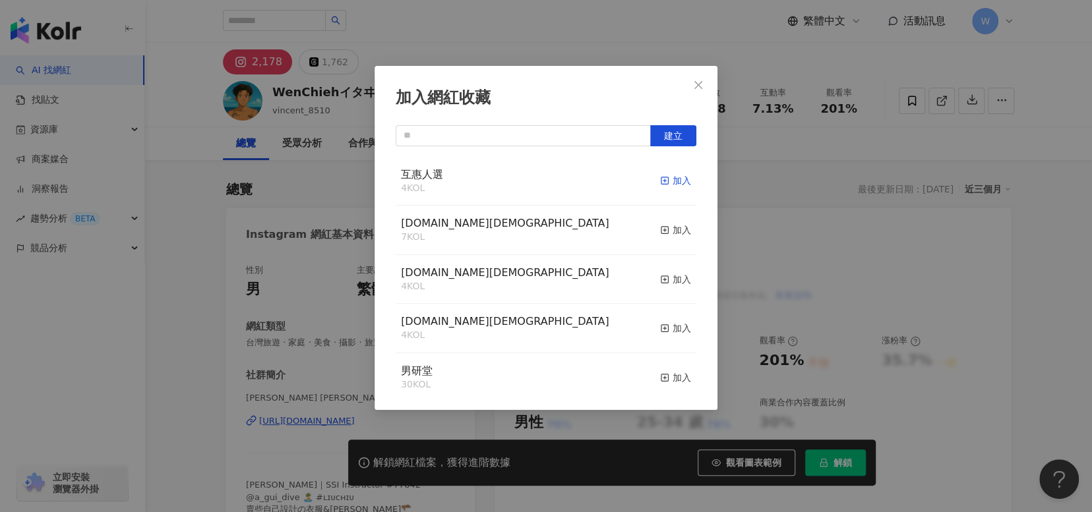
click at [660, 179] on icon "button" at bounding box center [664, 180] width 9 height 9
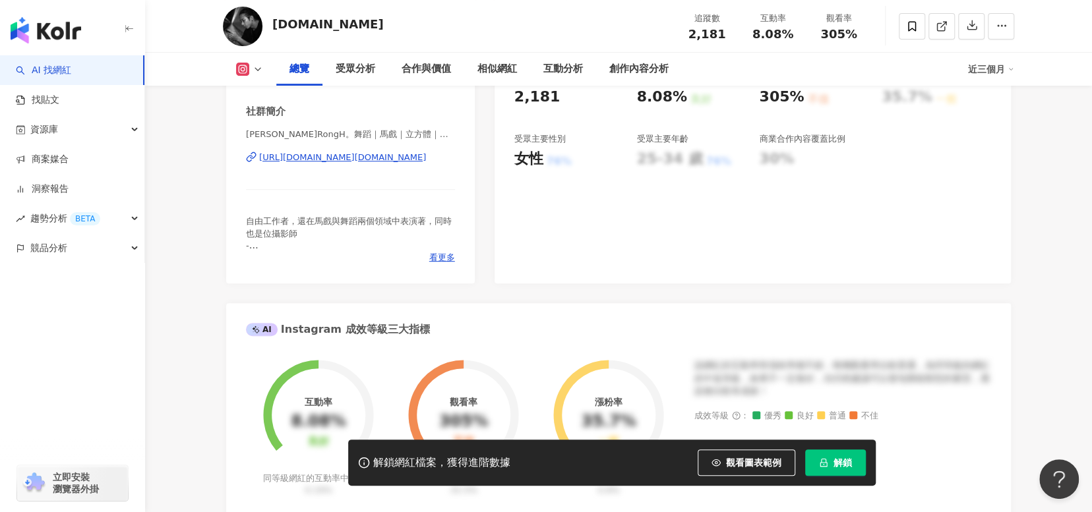
click at [363, 161] on div "https://www.instagram.com/cdd.art/" at bounding box center [342, 158] width 167 height 12
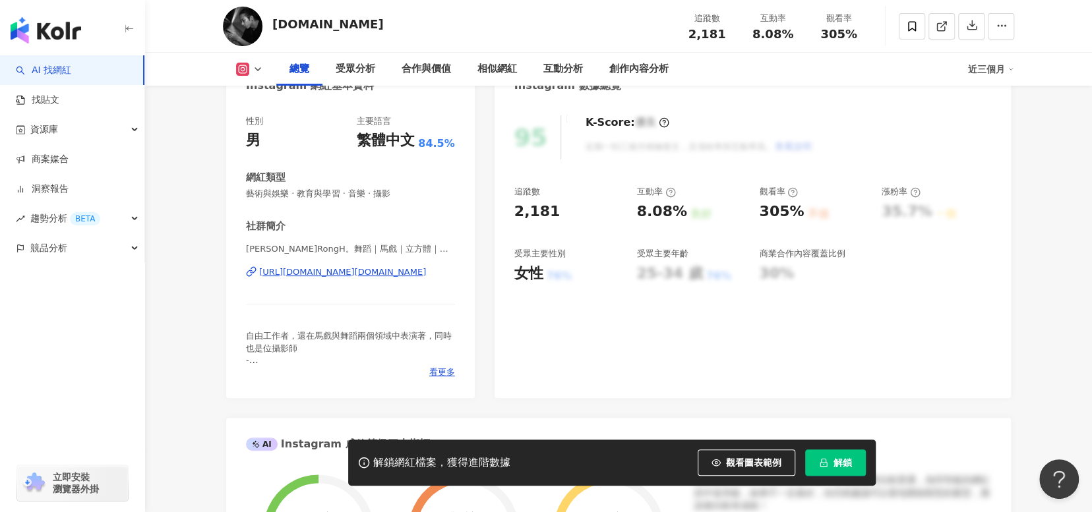
scroll to position [132, 0]
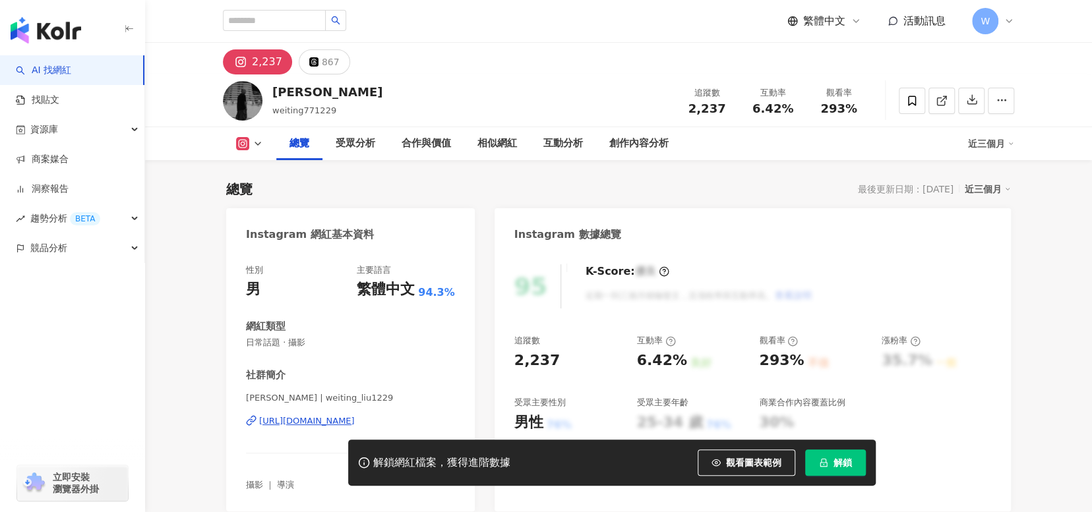
scroll to position [198, 0]
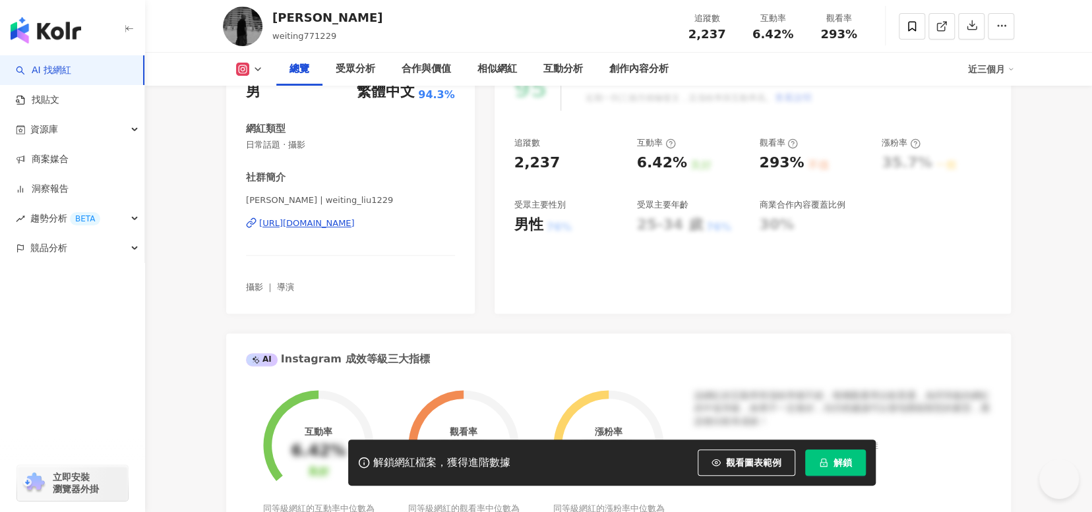
click at [355, 219] on div "https://www.instagram.com/weiting_liu1229/" at bounding box center [307, 224] width 96 height 12
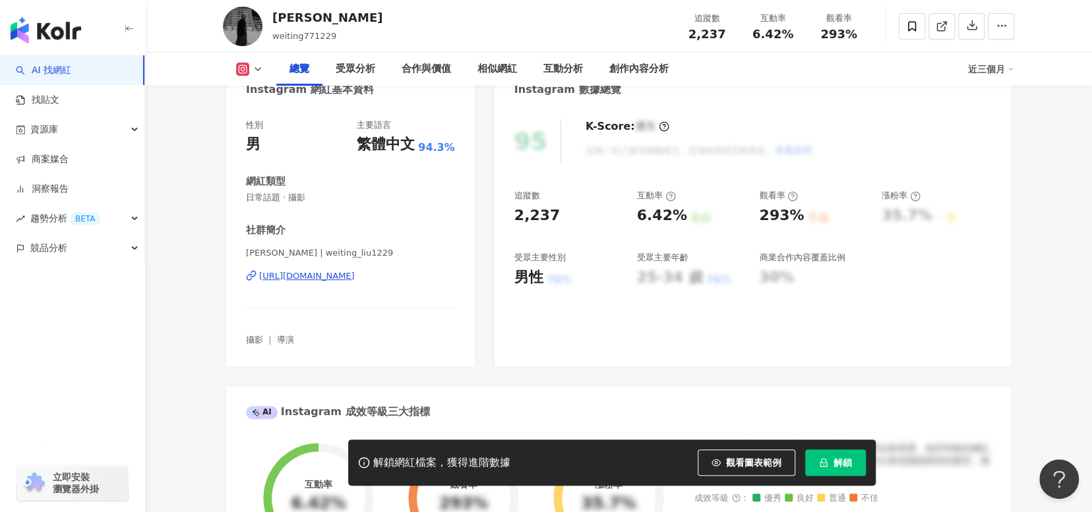
scroll to position [66, 0]
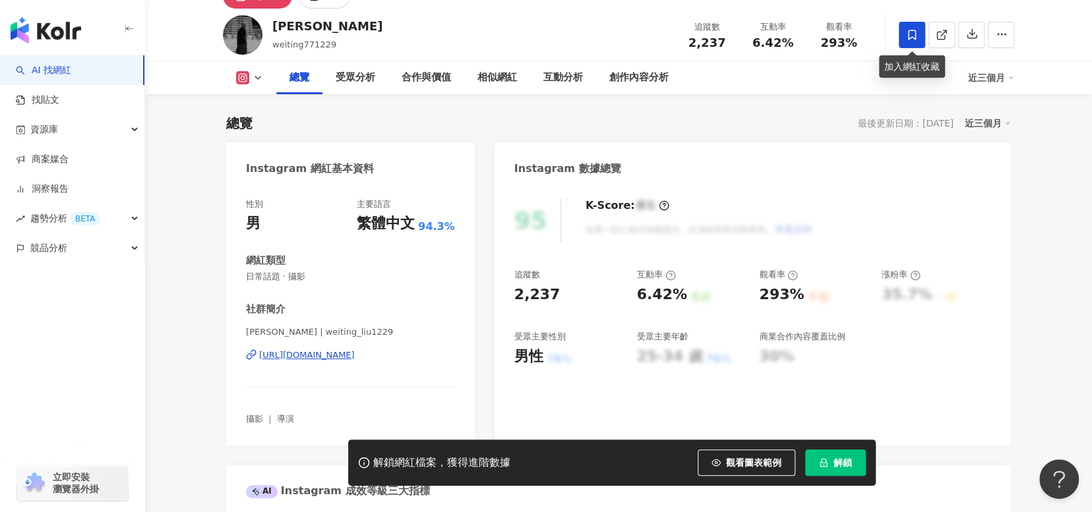
click at [911, 37] on icon at bounding box center [912, 35] width 8 height 10
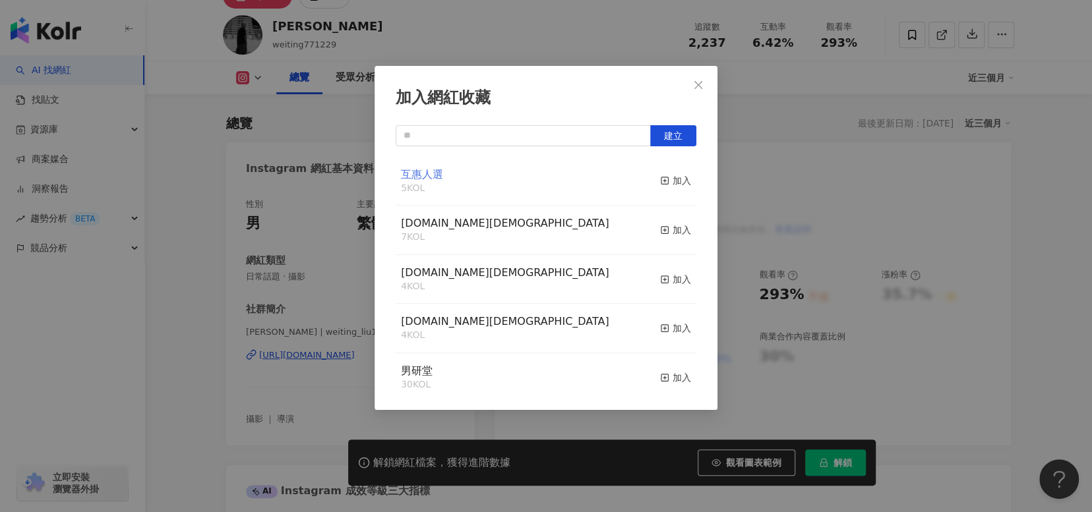
click at [424, 175] on span "互惠人選" at bounding box center [422, 174] width 42 height 13
click at [665, 179] on div "加入" at bounding box center [675, 180] width 31 height 15
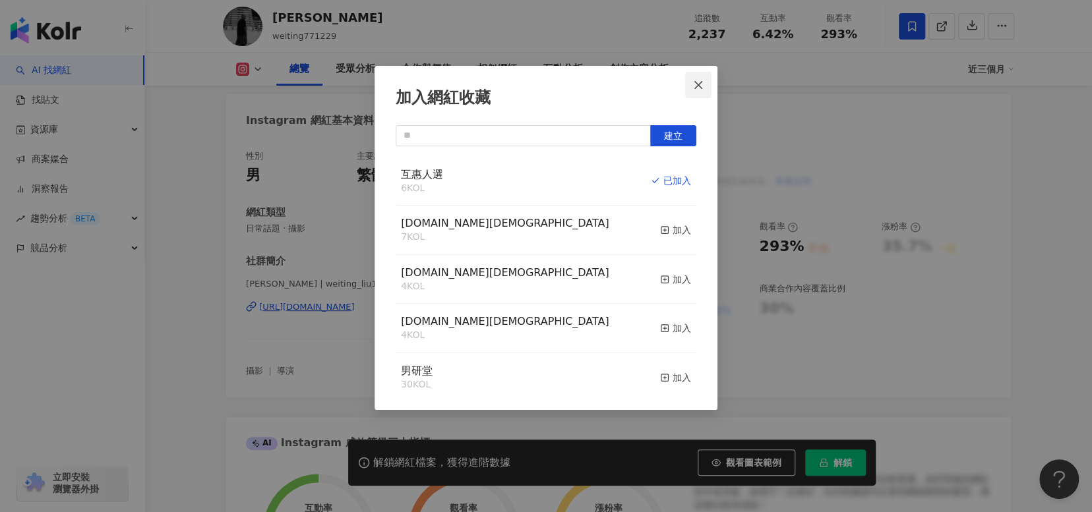
click at [693, 88] on icon "close" at bounding box center [698, 85] width 11 height 11
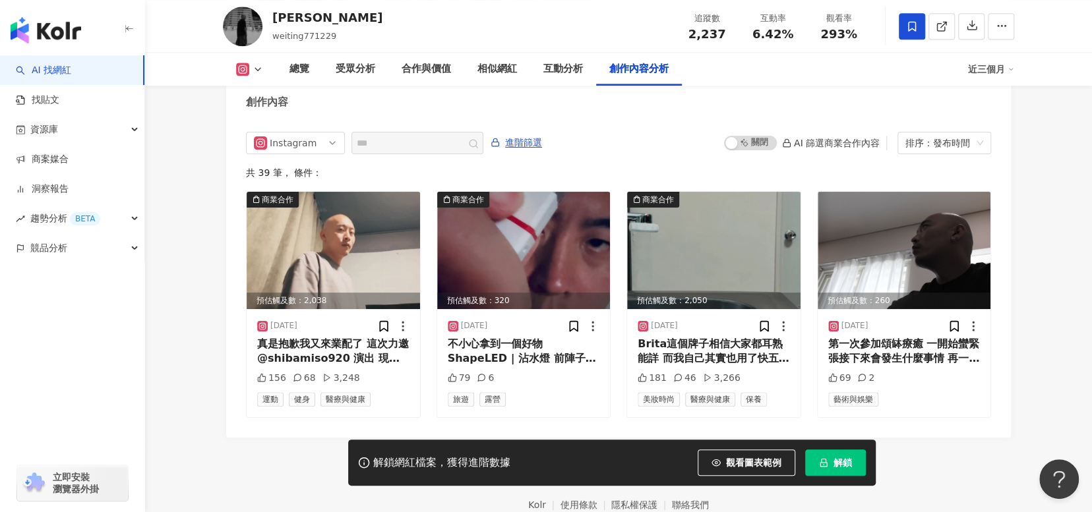
scroll to position [4038, 0]
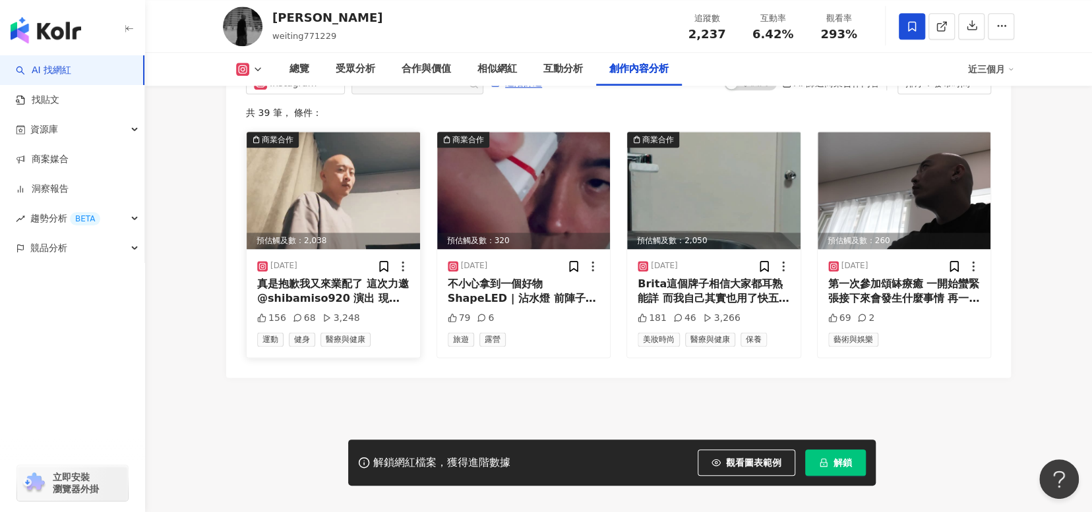
click at [374, 283] on div "真是抱歉我又來業配了 這次力邀 @shibamiso920 演出 現在大家都很飲食身材的年代 （對！我就說走鐘的那一個 隨便去健身房測個體脂有些還要收費 現在…" at bounding box center [333, 292] width 152 height 30
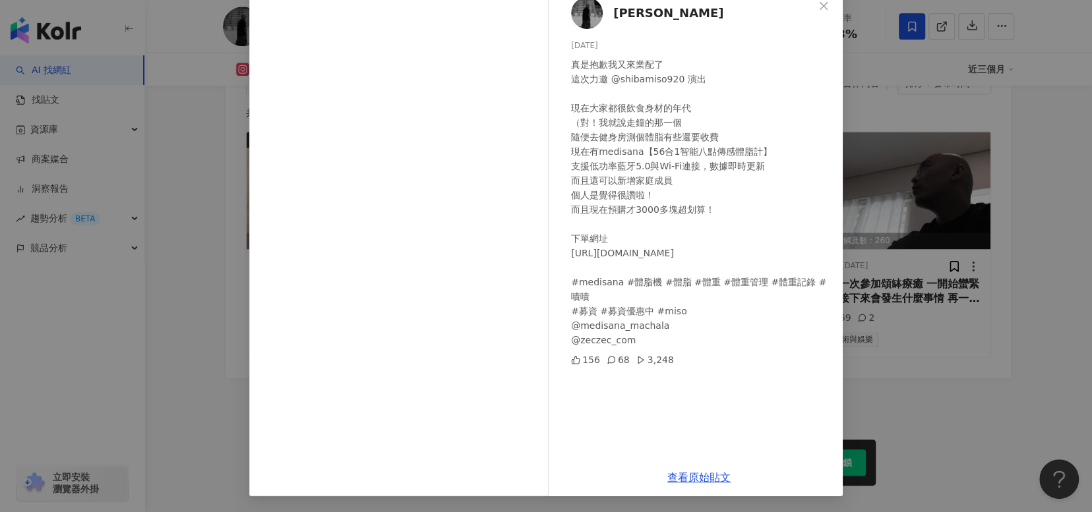
scroll to position [0, 0]
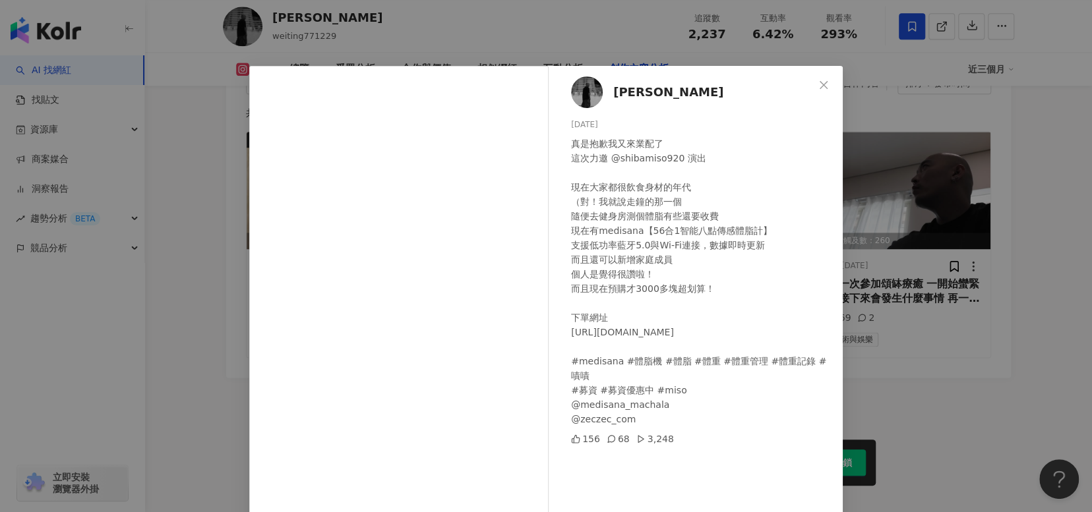
click at [820, 78] on button "Close" at bounding box center [823, 85] width 26 height 26
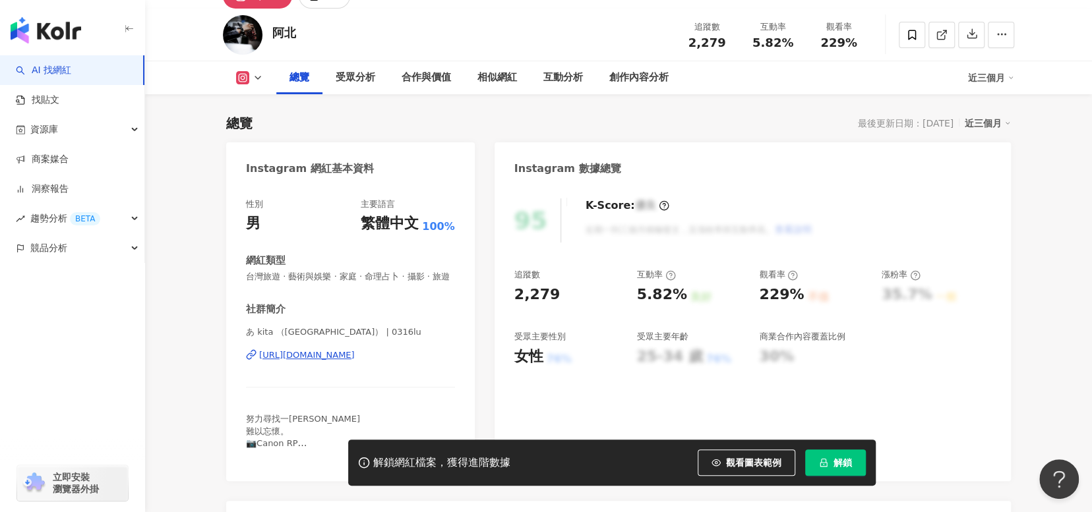
click at [355, 361] on div "[URL][DOMAIN_NAME]" at bounding box center [307, 355] width 96 height 12
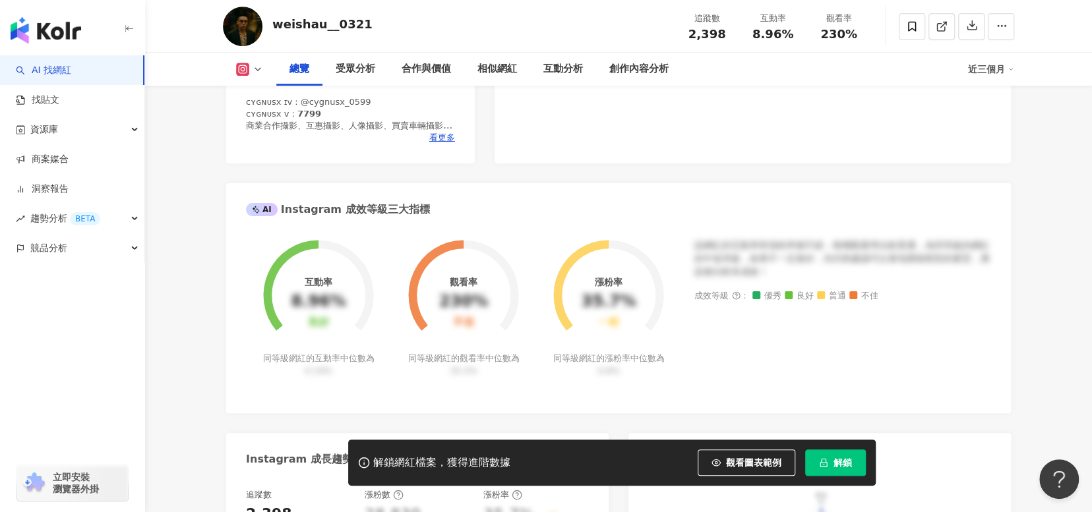
scroll to position [264, 0]
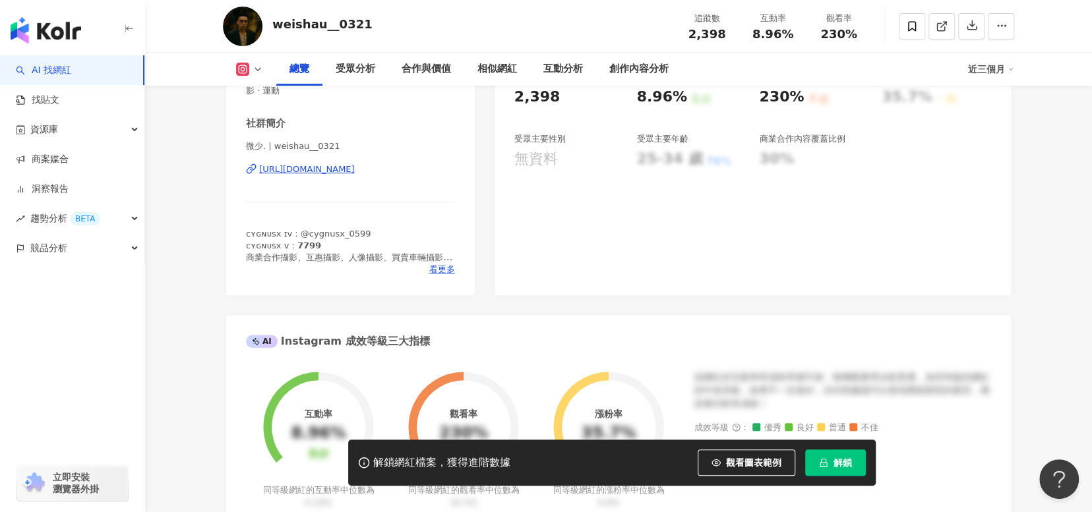
click at [355, 166] on div "https://www.instagram.com/weishau__0321/" at bounding box center [307, 170] width 96 height 12
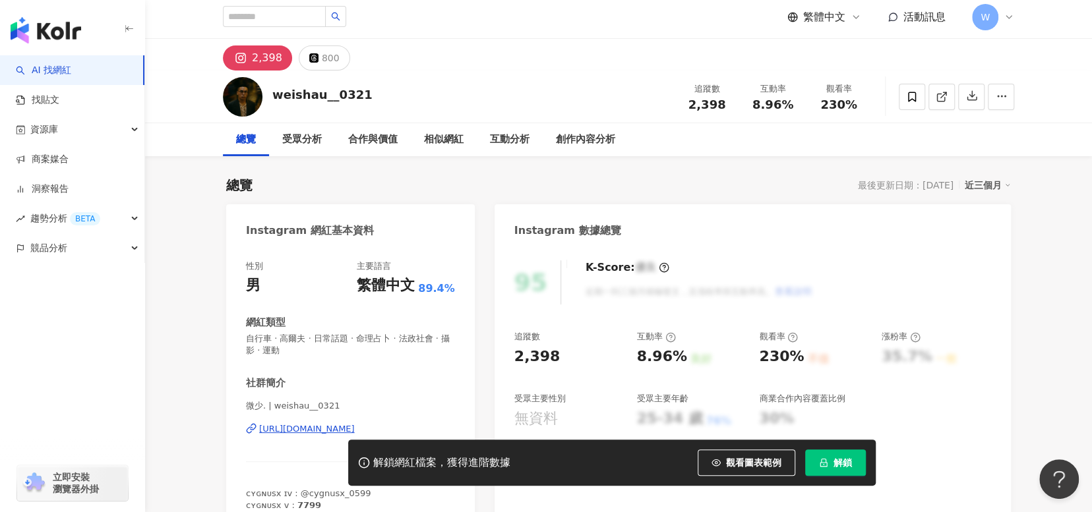
scroll to position [0, 0]
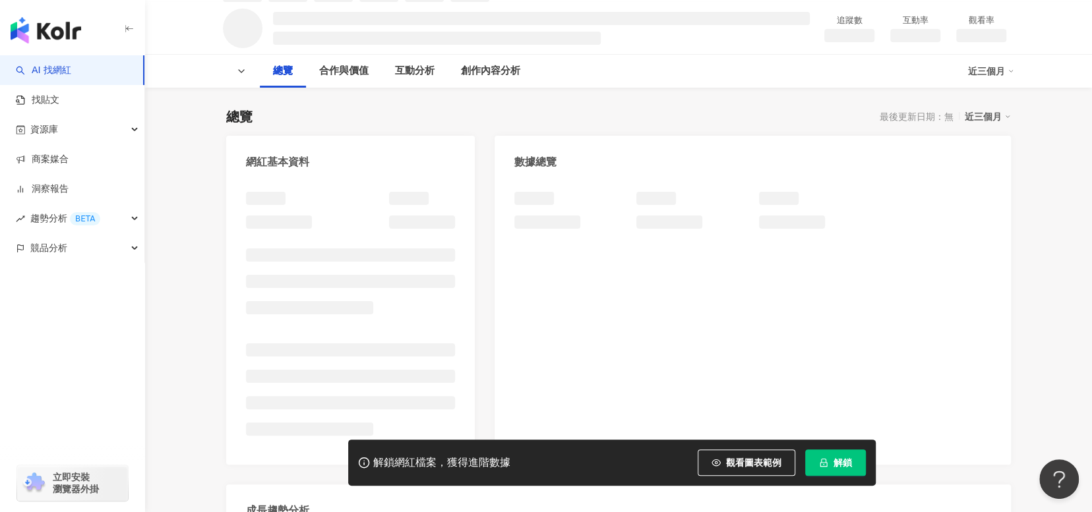
scroll to position [132, 0]
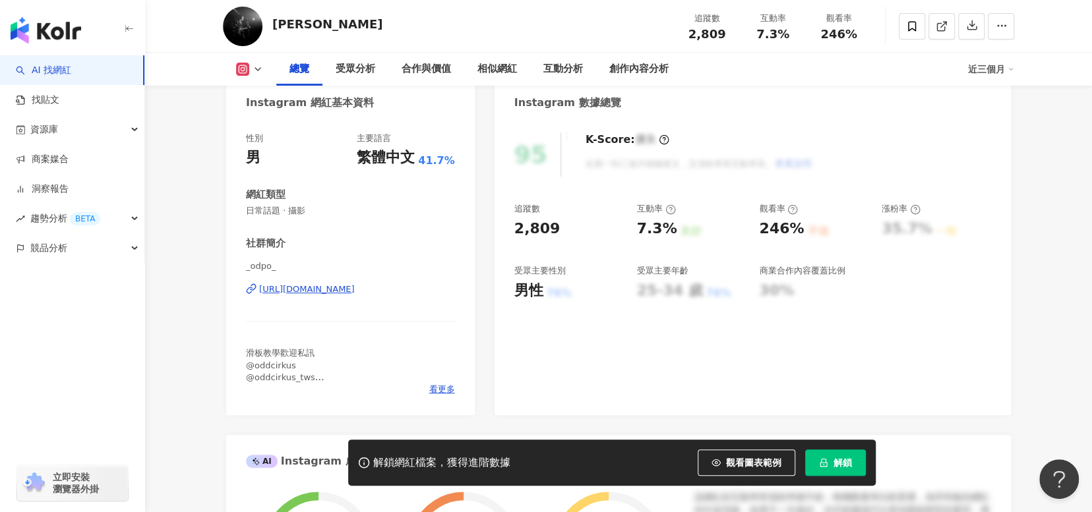
click at [355, 286] on div "https://www.instagram.com/_odpo_/" at bounding box center [307, 289] width 96 height 12
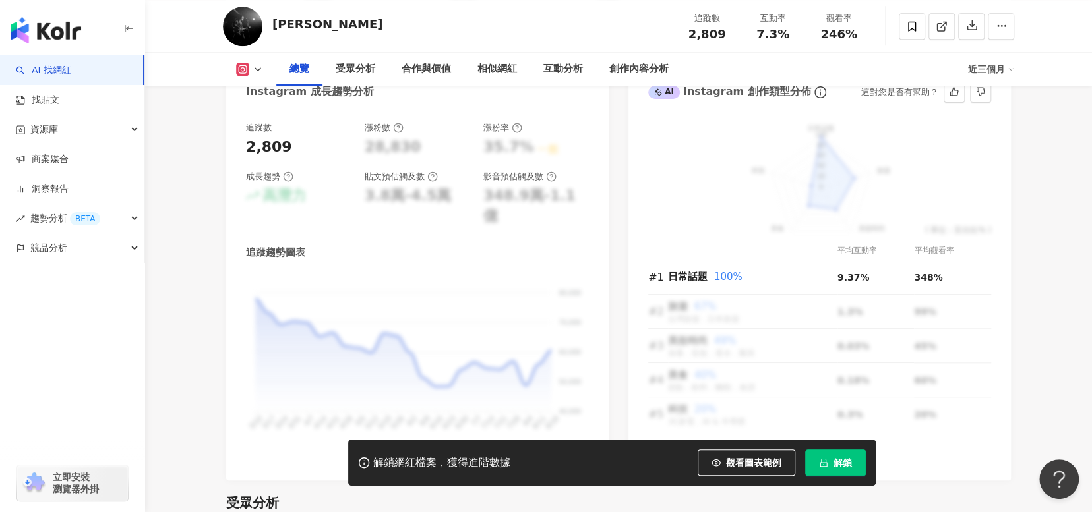
scroll to position [923, 0]
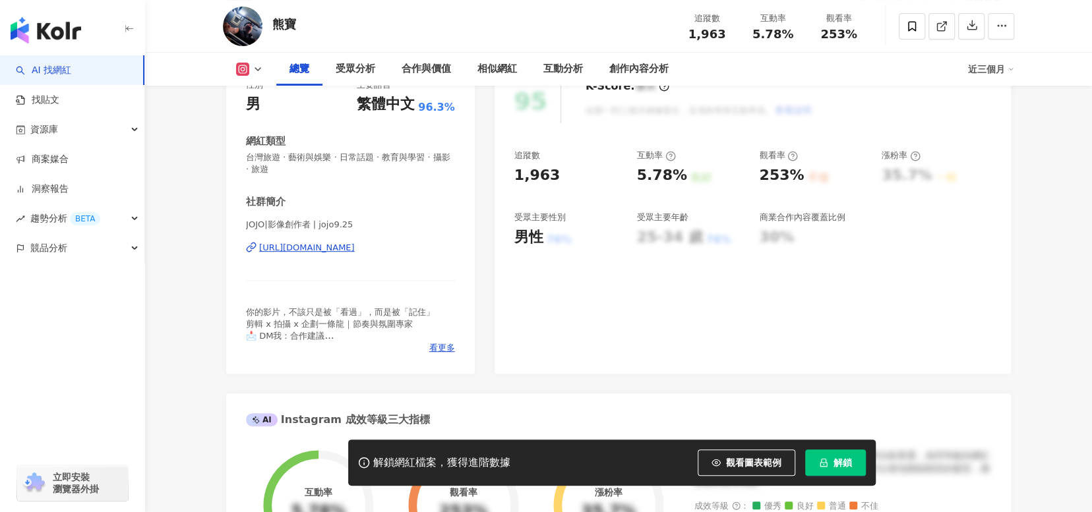
scroll to position [198, 0]
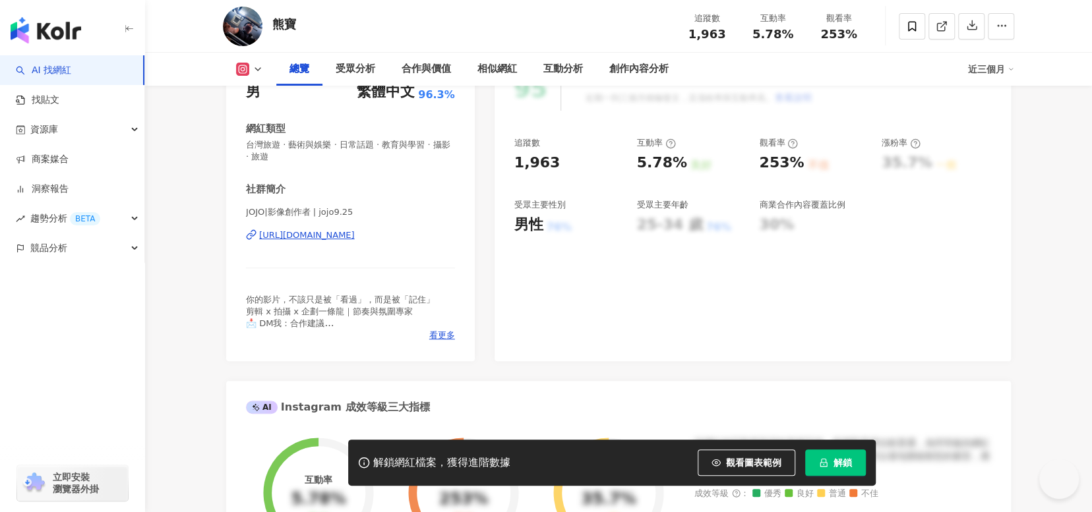
click at [355, 237] on div "[URL][DOMAIN_NAME]" at bounding box center [307, 235] width 96 height 12
